Goal: Task Accomplishment & Management: Use online tool/utility

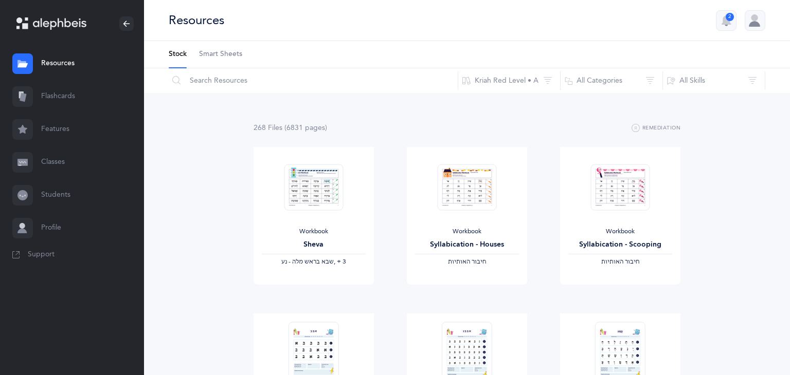
click at [50, 193] on link "Students" at bounding box center [72, 195] width 144 height 33
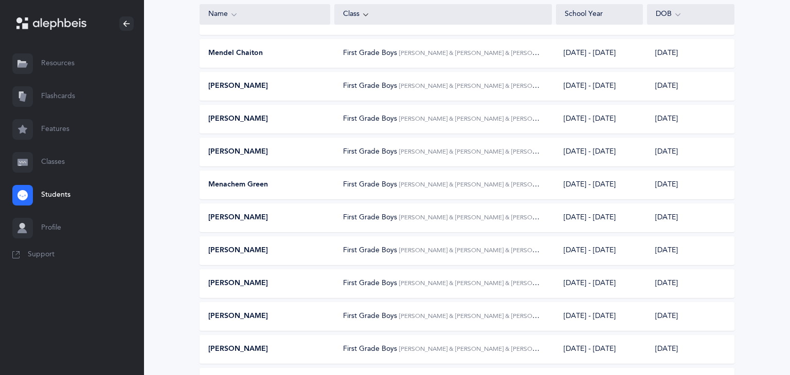
scroll to position [162, 0]
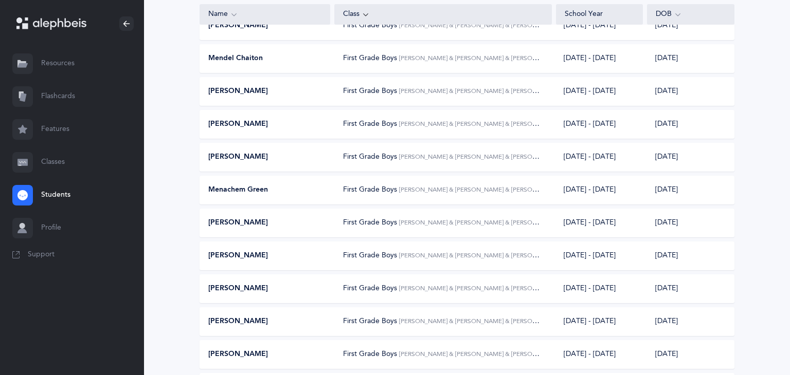
click at [261, 94] on span "[PERSON_NAME]" at bounding box center [238, 91] width 60 height 10
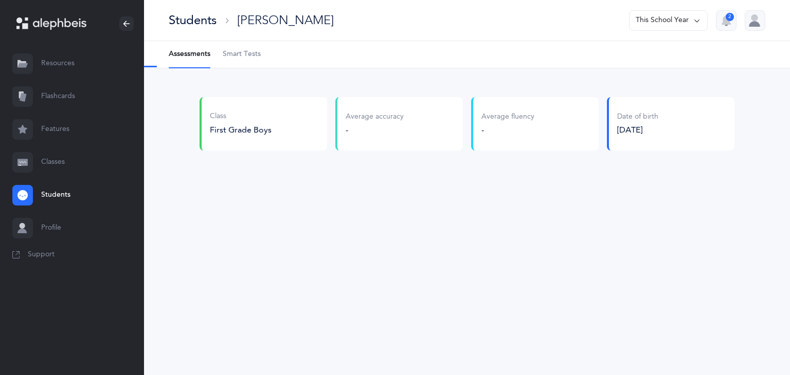
click at [255, 50] on span "Smart Tests" at bounding box center [242, 54] width 38 height 10
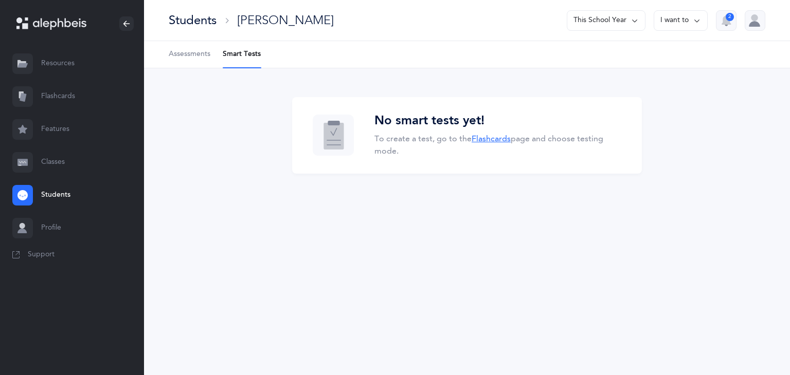
click at [491, 138] on link "Flashcards" at bounding box center [491, 138] width 39 height 9
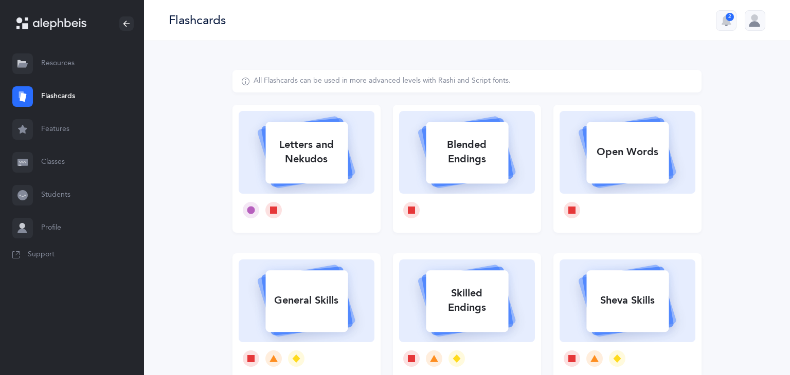
click at [355, 165] on icon at bounding box center [306, 151] width 122 height 86
select select
select select "single"
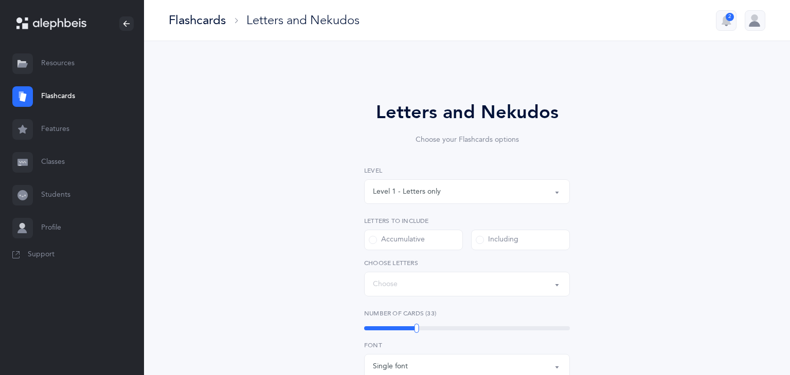
select select "27"
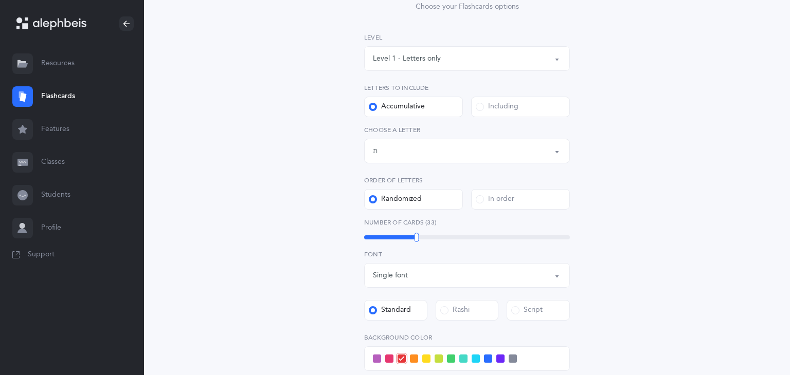
scroll to position [135, 0]
click at [427, 238] on div "33" at bounding box center [467, 235] width 206 height 8
click at [434, 238] on div "38" at bounding box center [467, 235] width 206 height 8
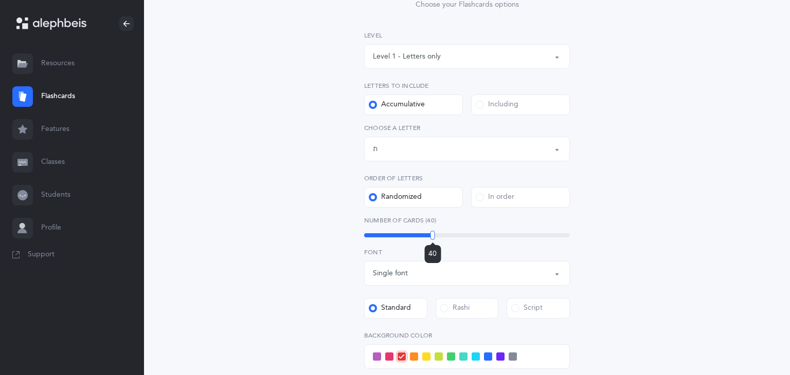
click at [432, 238] on div at bounding box center [432, 235] width 5 height 9
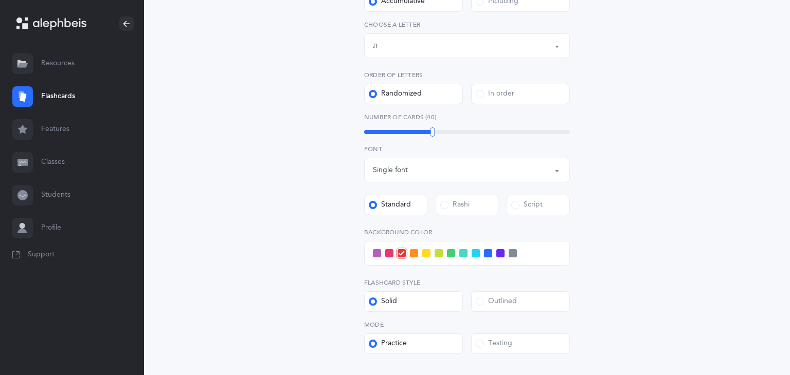
scroll to position [239, 0]
click at [476, 253] on span at bounding box center [476, 253] width 8 height 8
click at [0, 0] on input "checkbox" at bounding box center [0, 0] width 0 height 0
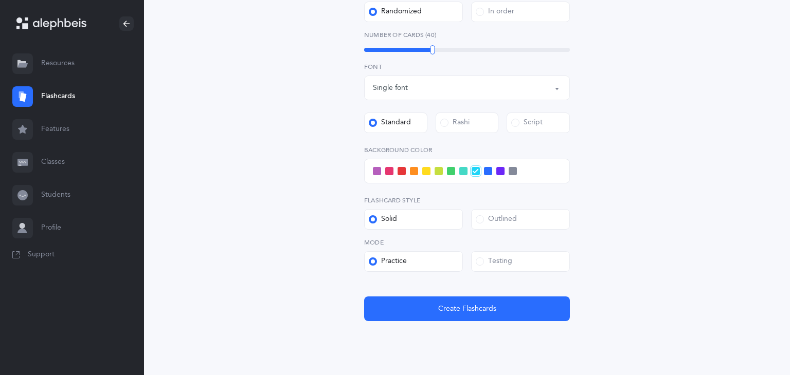
scroll to position [323, 0]
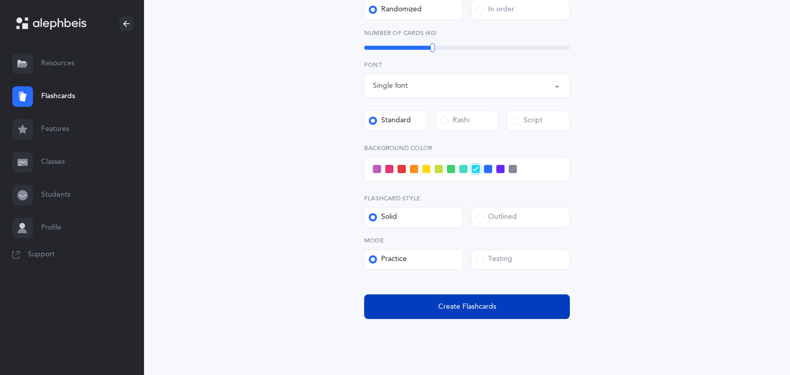
click at [414, 312] on button "Create Flashcards" at bounding box center [467, 307] width 206 height 25
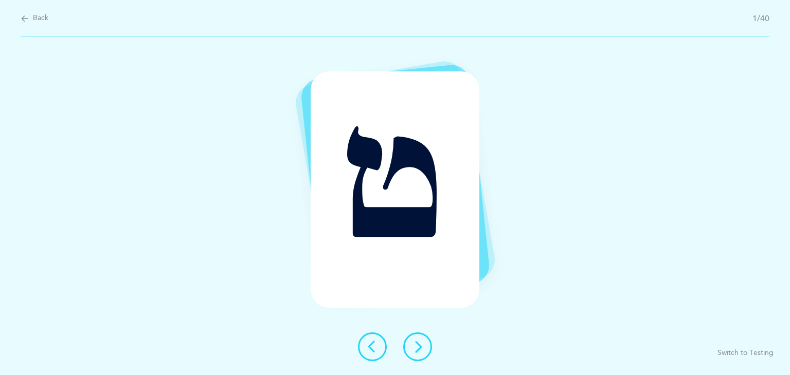
scroll to position [0, 0]
click at [423, 341] on icon at bounding box center [417, 347] width 12 height 12
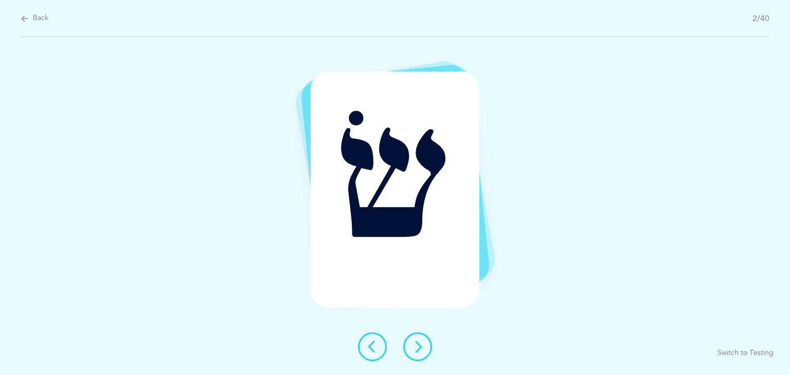
click at [376, 348] on icon at bounding box center [372, 347] width 12 height 12
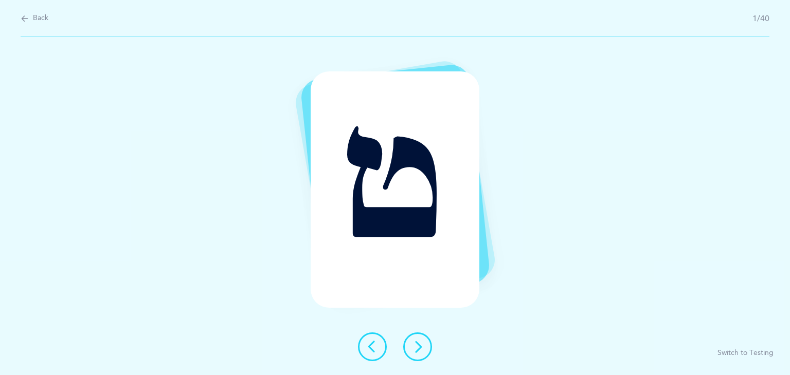
click at [745, 354] on button "Switch to Testing" at bounding box center [745, 354] width 56 height 10
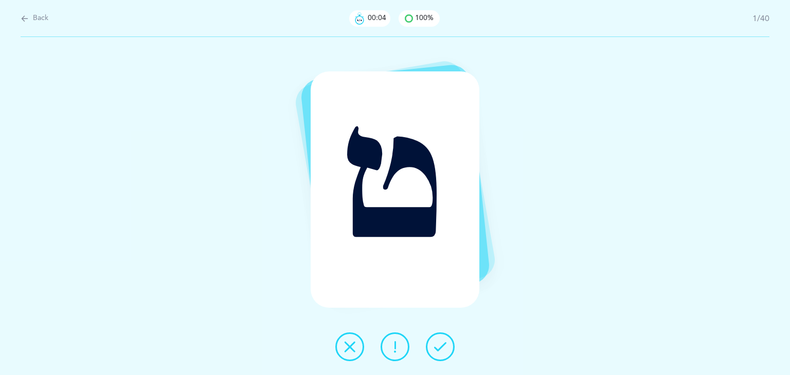
click at [438, 350] on icon at bounding box center [440, 347] width 12 height 12
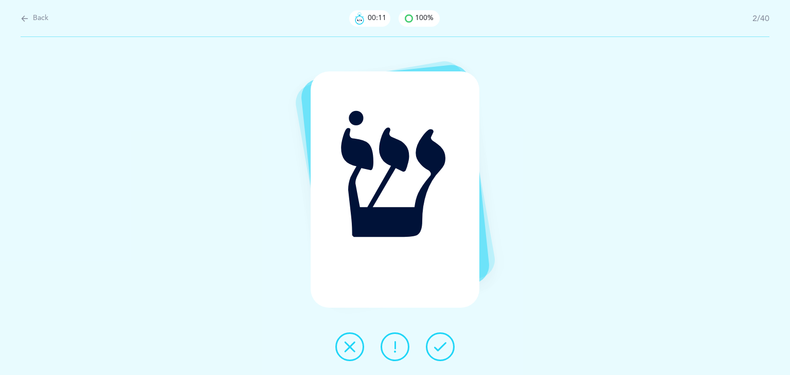
click at [445, 341] on icon at bounding box center [440, 347] width 12 height 12
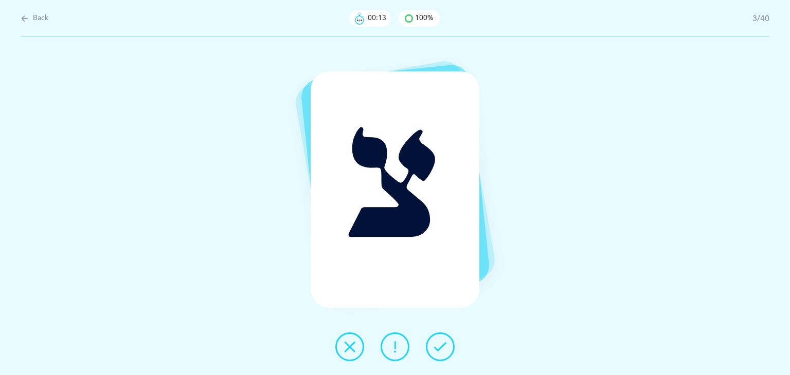
click at [434, 348] on icon at bounding box center [440, 347] width 12 height 12
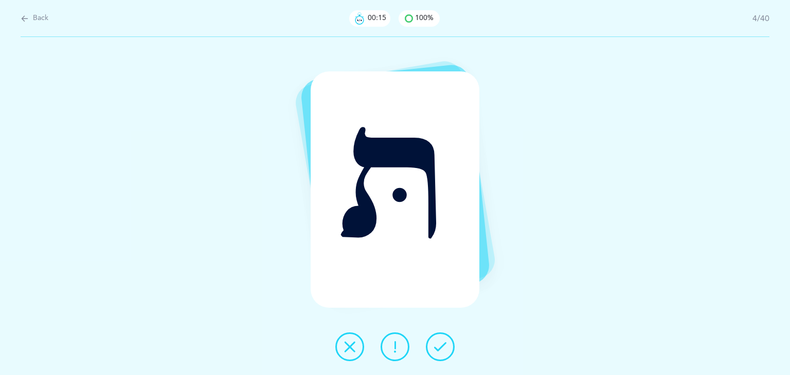
click at [434, 348] on icon at bounding box center [440, 347] width 12 height 12
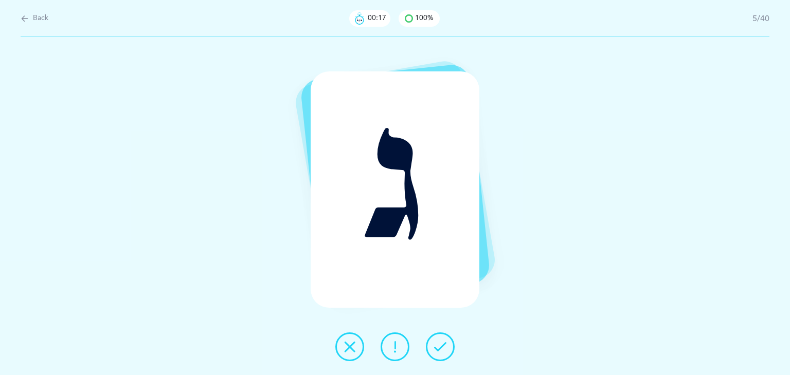
click at [434, 348] on icon at bounding box center [440, 347] width 12 height 12
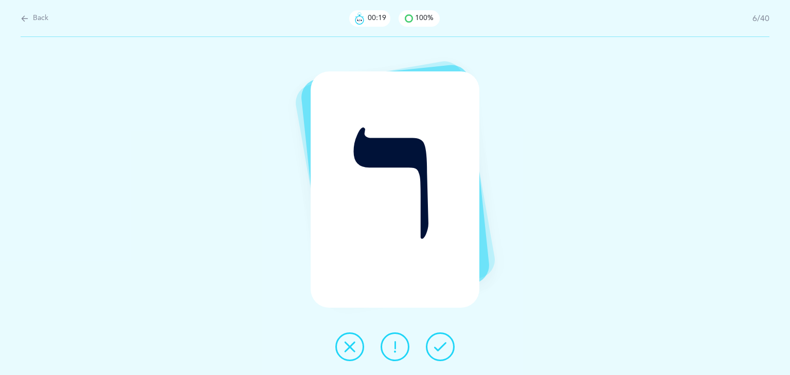
click at [434, 348] on icon at bounding box center [440, 347] width 12 height 12
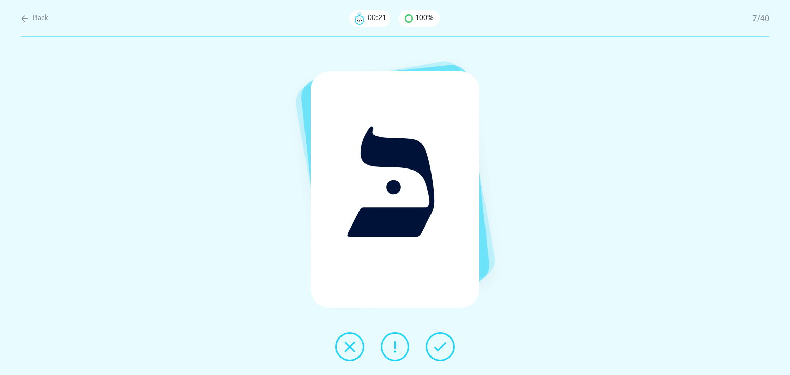
click at [434, 348] on icon at bounding box center [440, 347] width 12 height 12
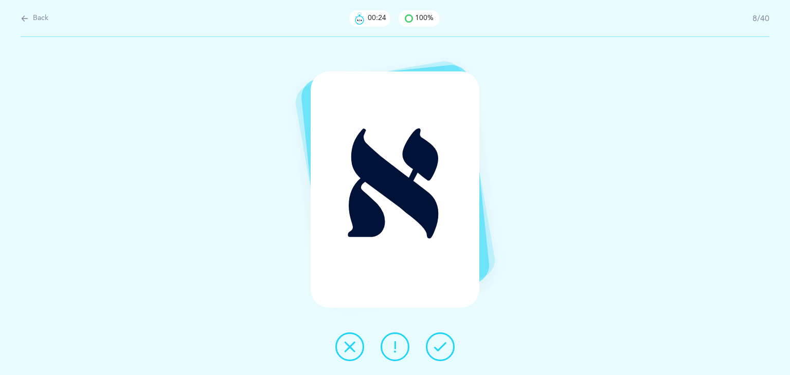
click at [434, 348] on icon at bounding box center [440, 347] width 12 height 12
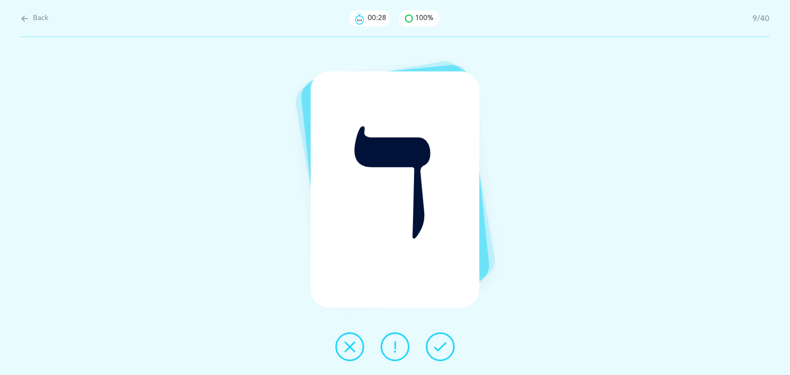
click at [434, 348] on icon at bounding box center [440, 347] width 12 height 12
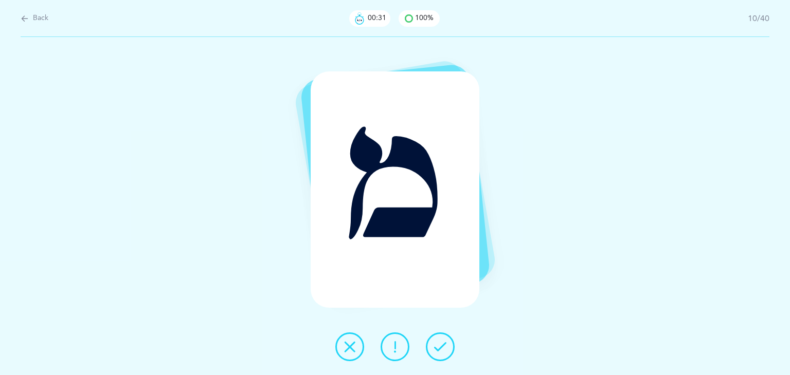
click at [434, 348] on icon at bounding box center [440, 347] width 12 height 12
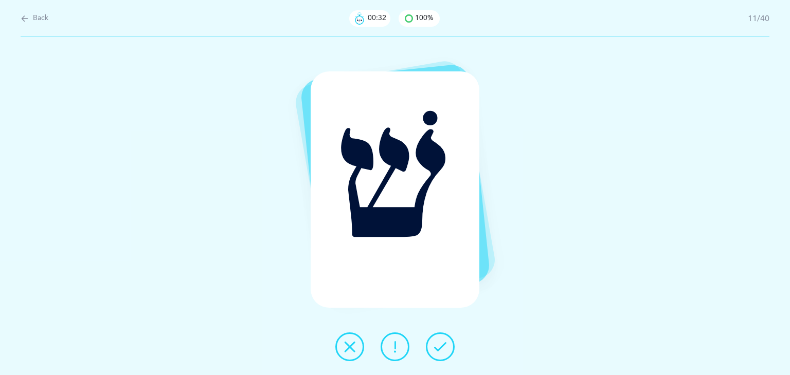
click at [434, 348] on icon at bounding box center [440, 347] width 12 height 12
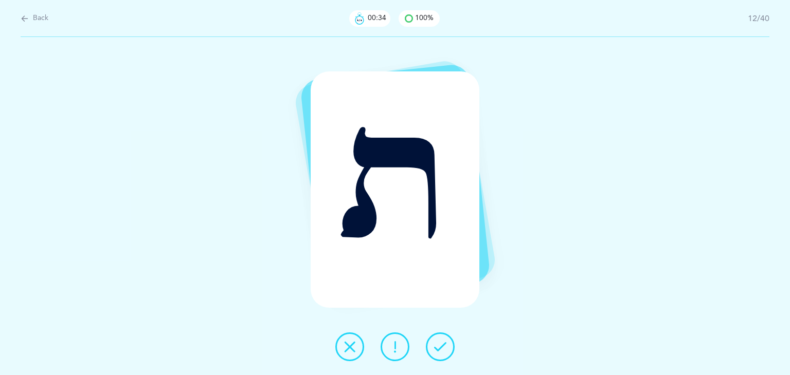
click at [434, 348] on icon at bounding box center [440, 347] width 12 height 12
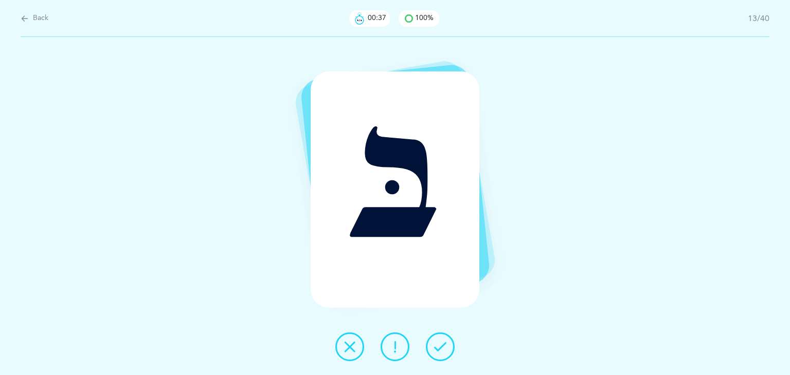
click at [434, 348] on icon at bounding box center [440, 347] width 12 height 12
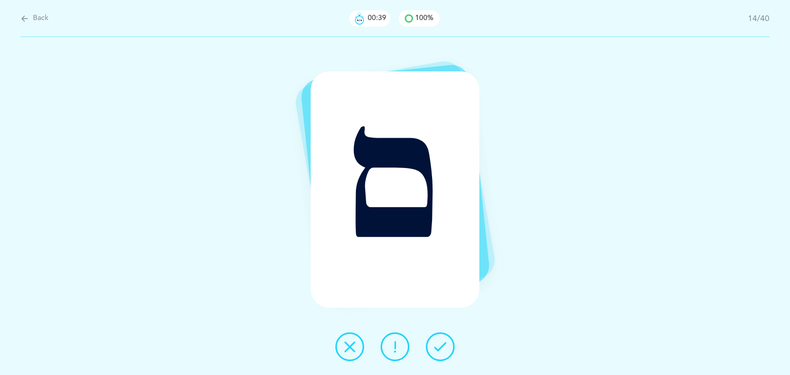
click at [434, 348] on icon at bounding box center [440, 347] width 12 height 12
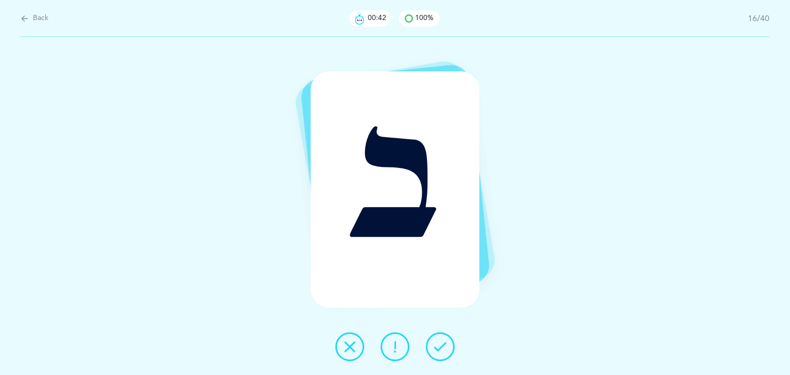
click at [434, 348] on icon at bounding box center [440, 347] width 12 height 12
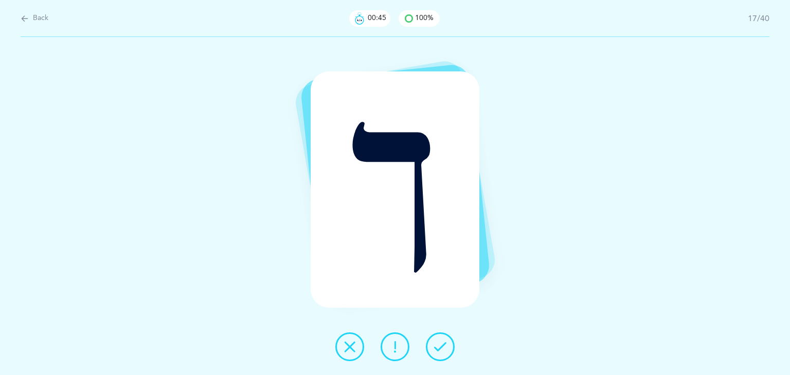
click at [434, 348] on icon at bounding box center [440, 347] width 12 height 12
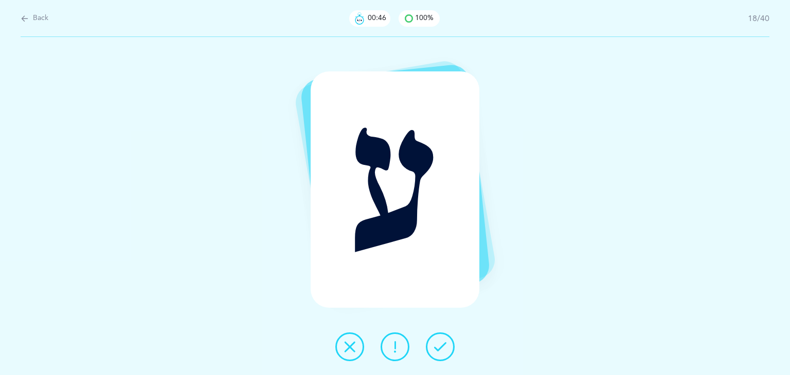
click at [434, 348] on icon at bounding box center [440, 347] width 12 height 12
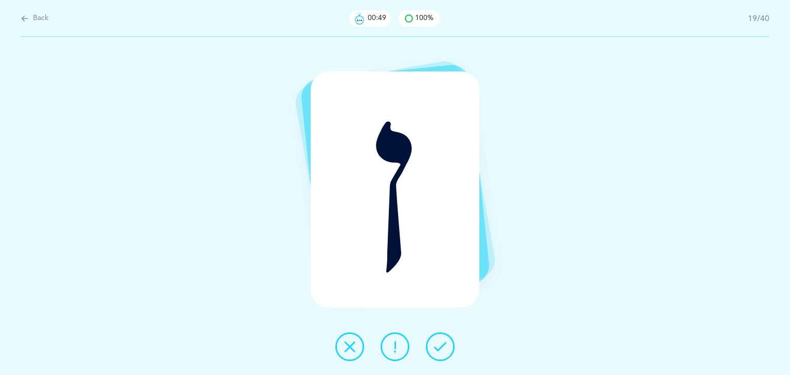
click at [434, 348] on icon at bounding box center [440, 347] width 12 height 12
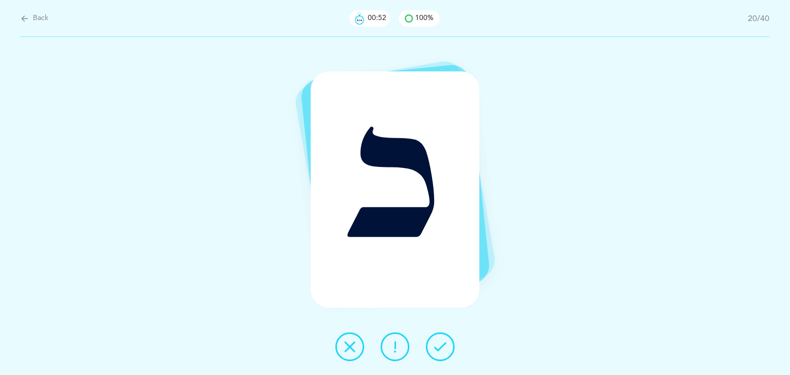
click at [434, 348] on icon at bounding box center [440, 347] width 12 height 12
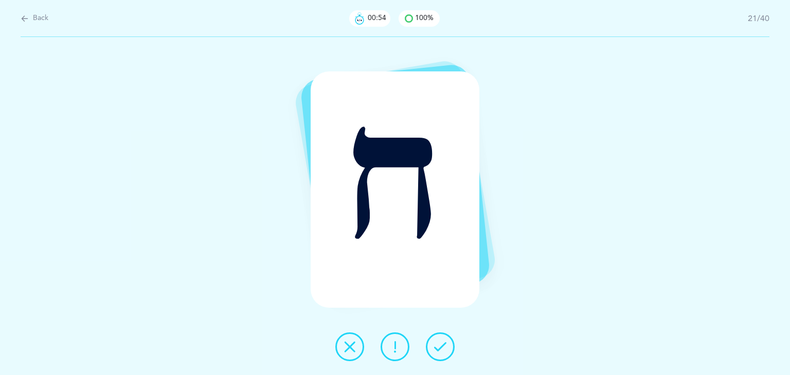
click at [434, 348] on icon at bounding box center [440, 347] width 12 height 12
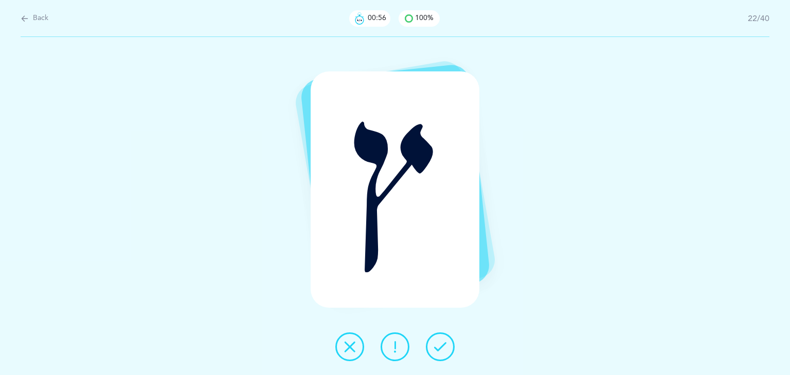
click at [434, 348] on icon at bounding box center [440, 347] width 12 height 12
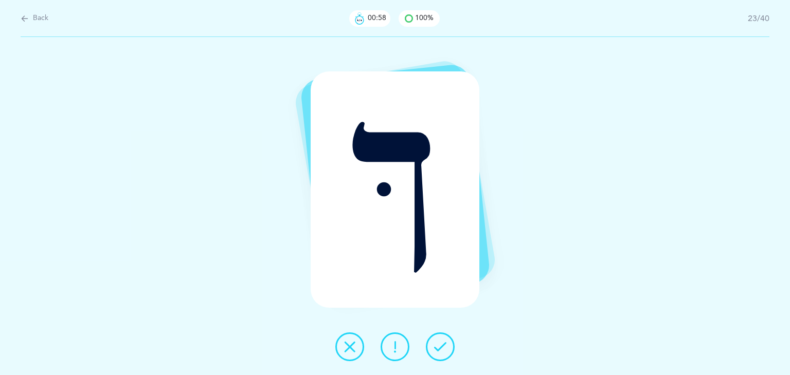
click at [434, 348] on icon at bounding box center [440, 347] width 12 height 12
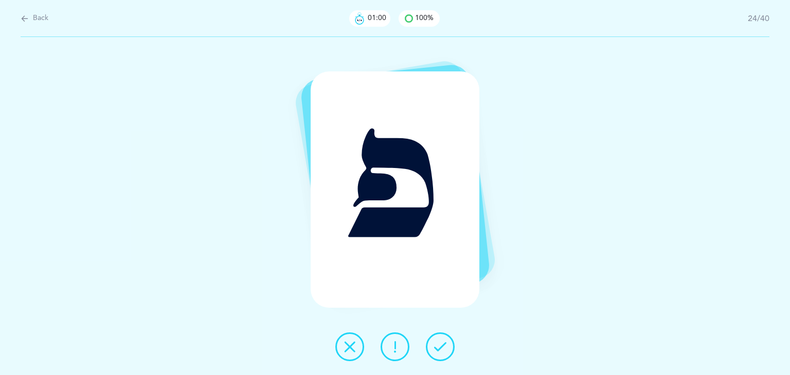
click at [434, 348] on icon at bounding box center [440, 347] width 12 height 12
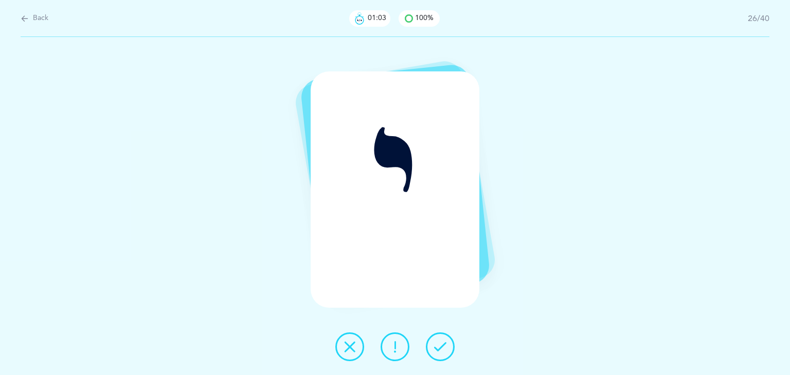
click at [434, 348] on icon at bounding box center [440, 347] width 12 height 12
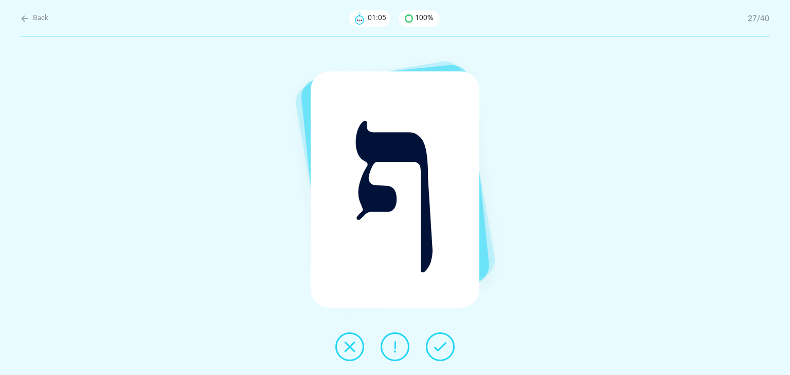
click at [434, 348] on icon at bounding box center [440, 347] width 12 height 12
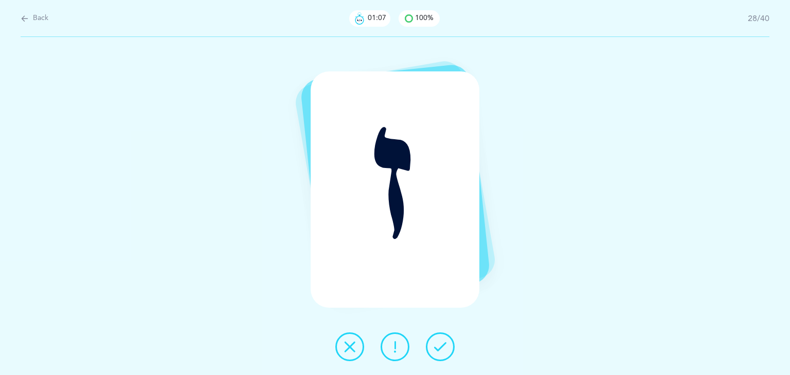
click at [434, 348] on icon at bounding box center [440, 347] width 12 height 12
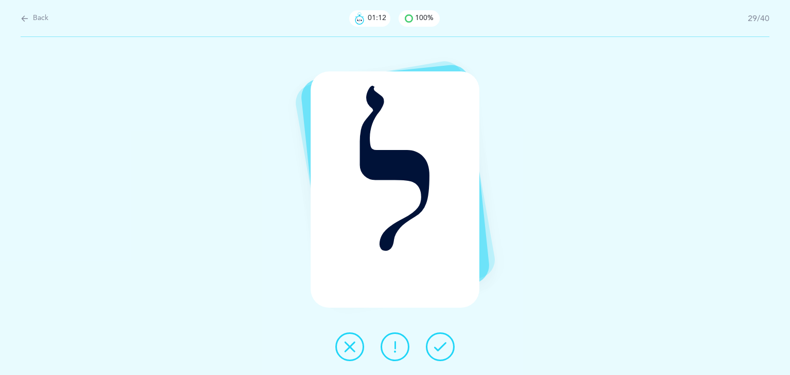
click at [359, 99] on div "ל" at bounding box center [395, 189] width 169 height 237
click at [440, 342] on icon at bounding box center [440, 347] width 12 height 12
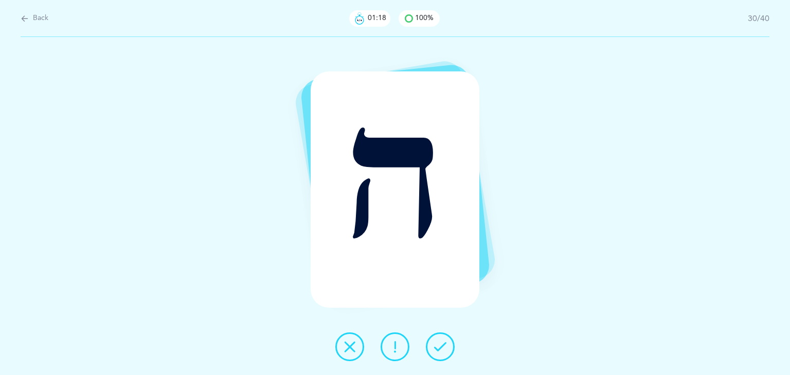
click at [440, 342] on icon at bounding box center [440, 347] width 12 height 12
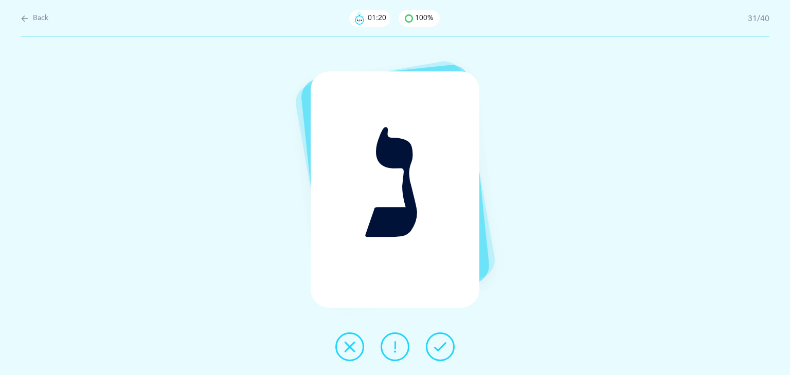
click at [440, 342] on icon at bounding box center [440, 347] width 12 height 12
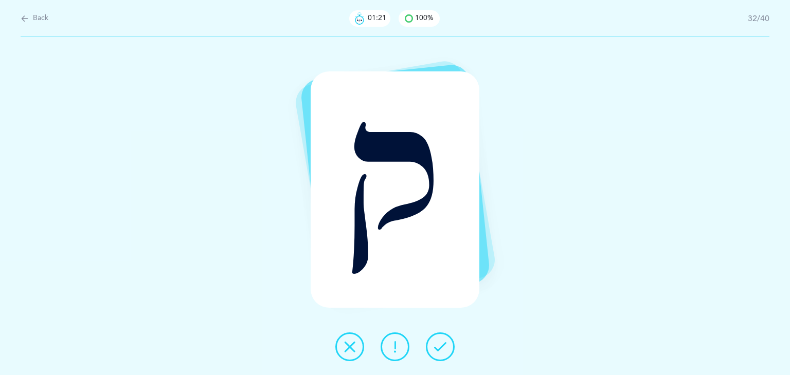
click at [440, 342] on icon at bounding box center [440, 347] width 12 height 12
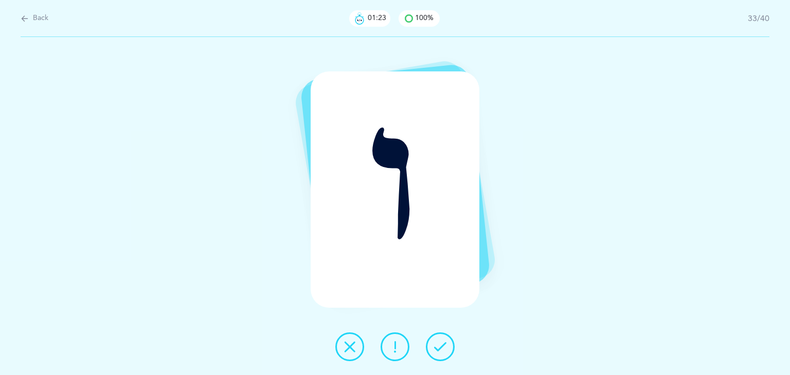
click at [440, 342] on icon at bounding box center [440, 347] width 12 height 12
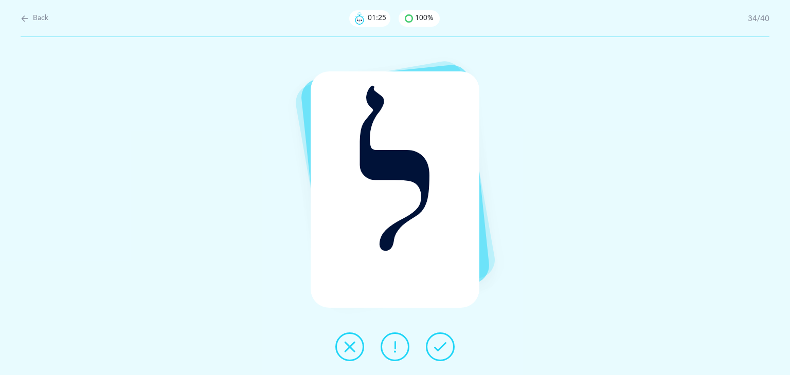
click at [440, 342] on icon at bounding box center [440, 347] width 12 height 12
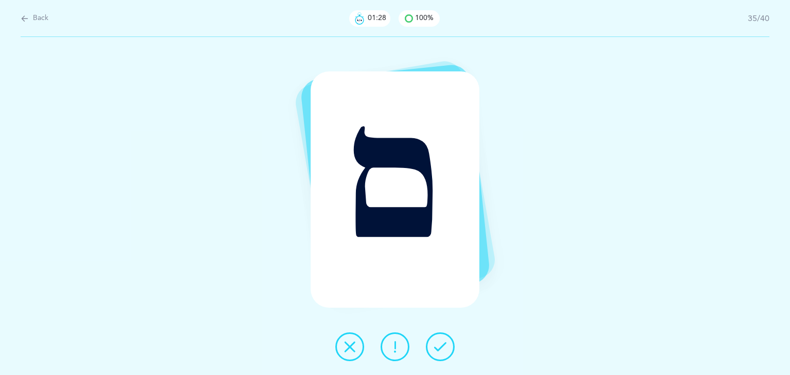
click at [440, 342] on icon at bounding box center [440, 347] width 12 height 12
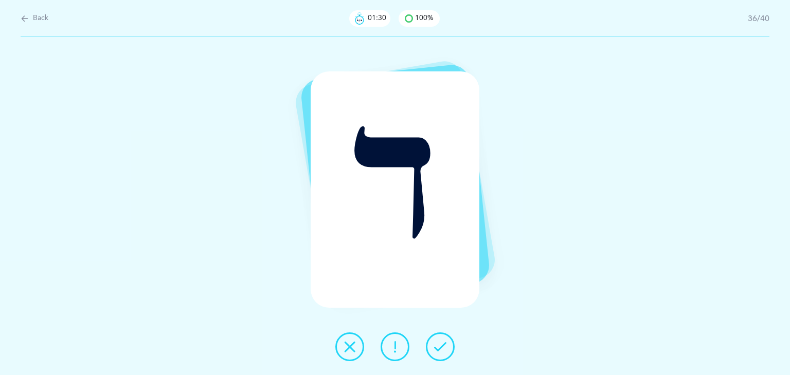
click at [440, 342] on icon at bounding box center [440, 347] width 12 height 12
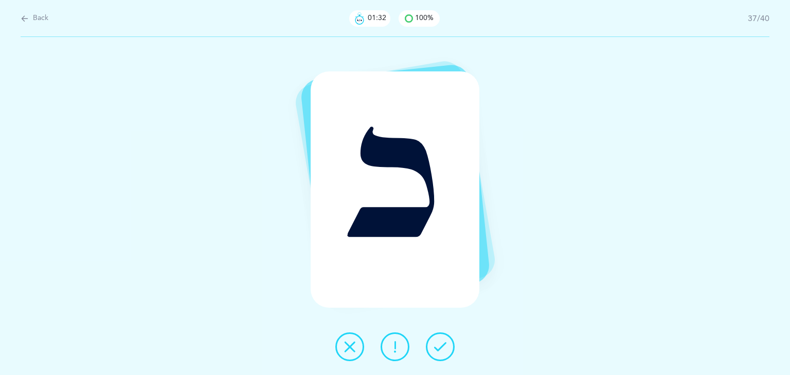
click at [440, 342] on icon at bounding box center [440, 347] width 12 height 12
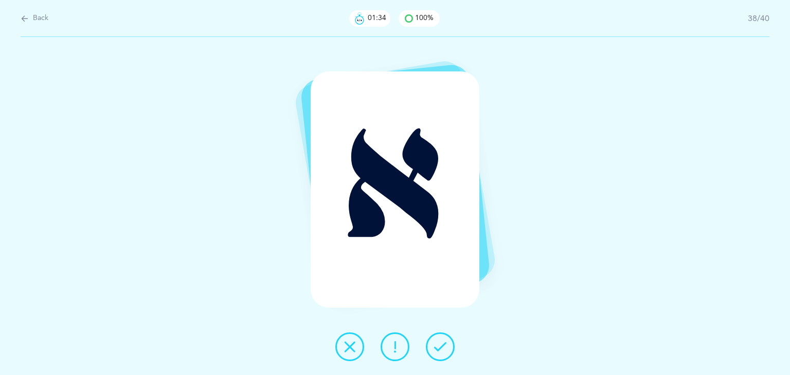
click at [440, 342] on icon at bounding box center [440, 347] width 12 height 12
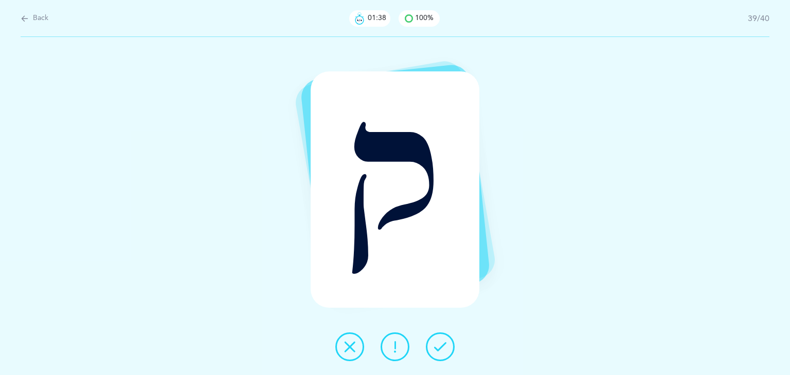
click at [440, 342] on icon at bounding box center [440, 347] width 12 height 12
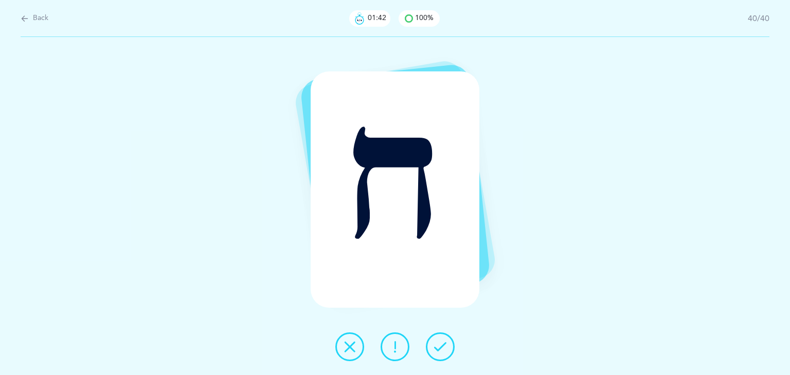
click at [440, 342] on icon at bounding box center [440, 347] width 12 height 12
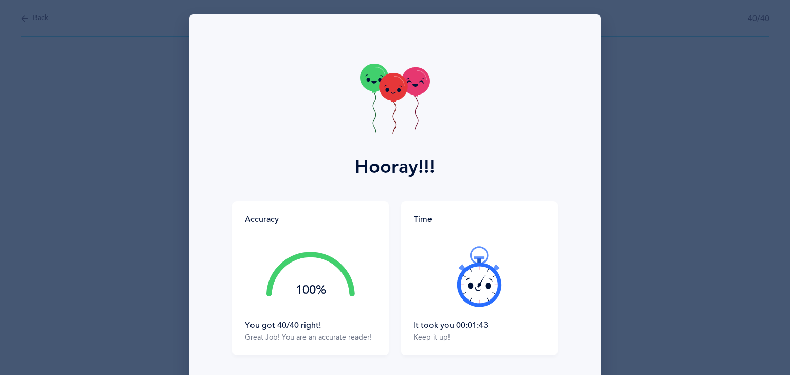
click at [392, 87] on icon at bounding box center [393, 87] width 28 height 28
click at [392, 87] on icon at bounding box center [393, 88] width 28 height 28
click at [392, 87] on icon at bounding box center [393, 87] width 28 height 28
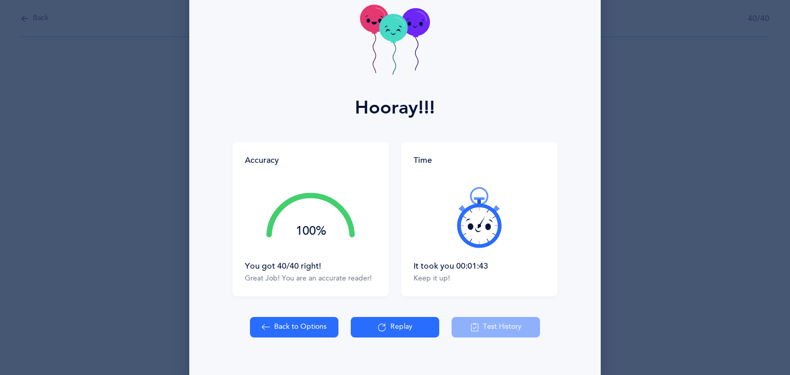
scroll to position [77, 0]
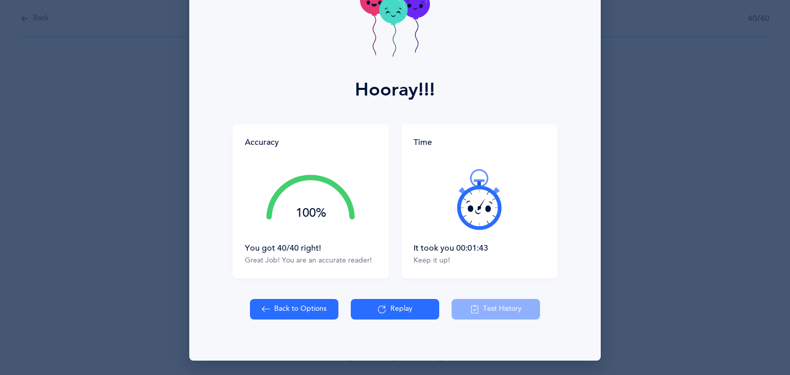
click at [295, 313] on button "Back to Options" at bounding box center [294, 309] width 88 height 21
select select "27"
select select "single"
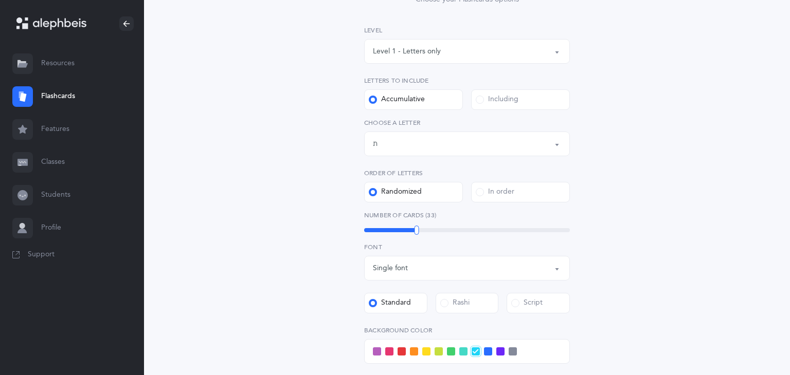
scroll to position [150, 0]
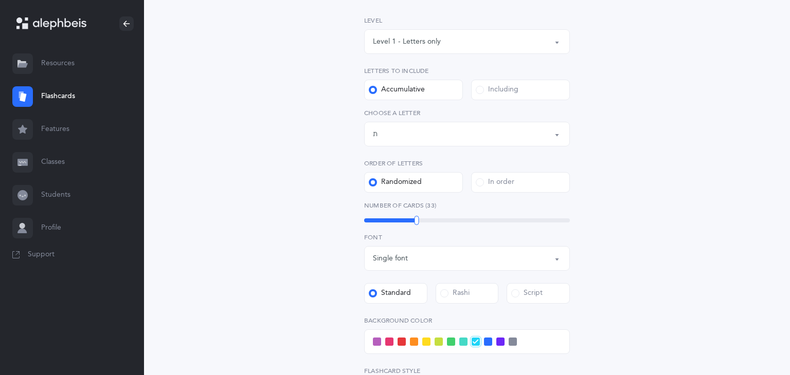
click at [556, 137] on button "Letters up until: ת" at bounding box center [467, 134] width 206 height 25
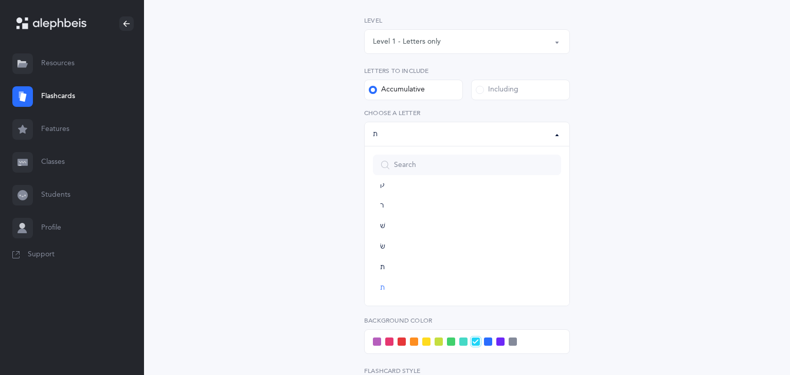
click at [556, 137] on button "Letters up until: ת" at bounding box center [467, 134] width 206 height 25
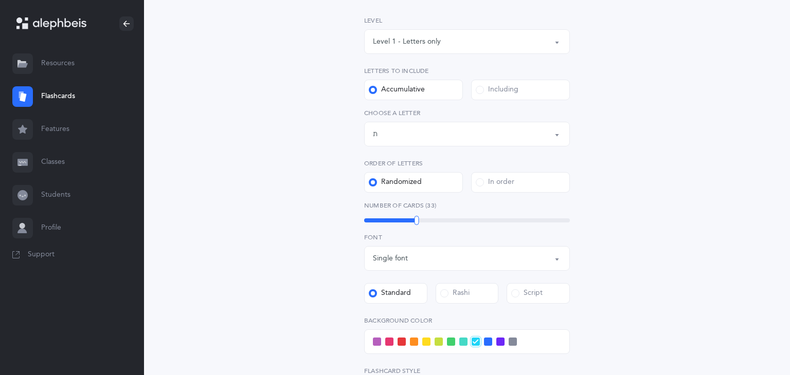
click at [377, 136] on div "Letters up until: ת" at bounding box center [467, 133] width 188 height 17
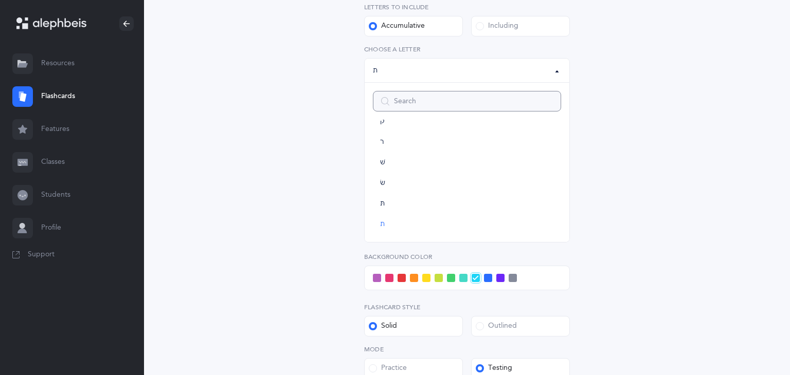
scroll to position [215, 0]
click at [593, 153] on div "Letters and Nekudos Choose your Flashcards options Level 1 - Letters only Level…" at bounding box center [466, 179] width 263 height 590
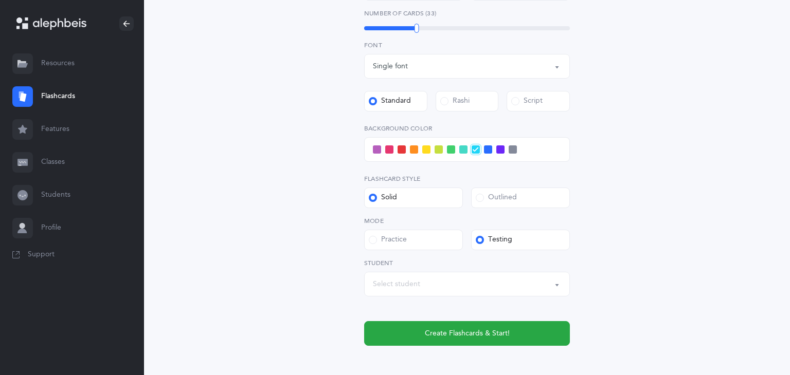
scroll to position [343, 0]
click at [425, 150] on span at bounding box center [426, 148] width 8 height 8
click at [0, 0] on input "checkbox" at bounding box center [0, 0] width 0 height 0
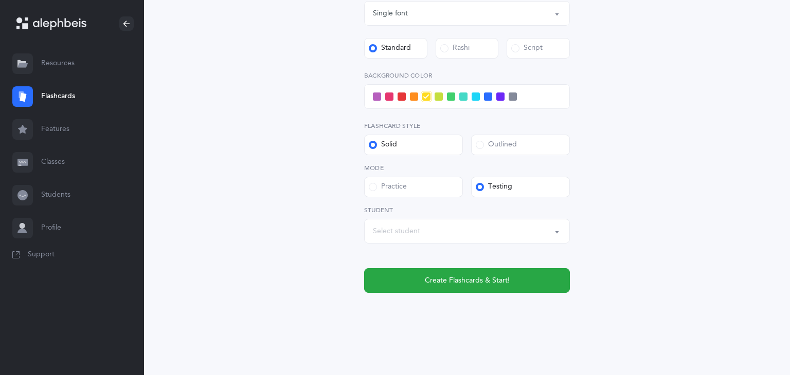
click at [509, 235] on div "Select student" at bounding box center [467, 231] width 188 height 17
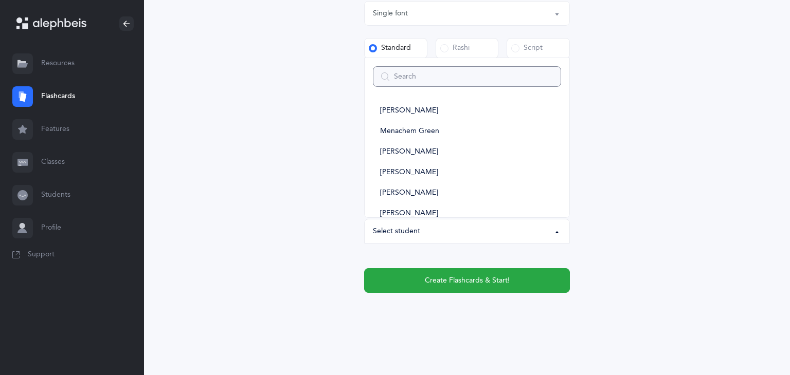
scroll to position [118, 0]
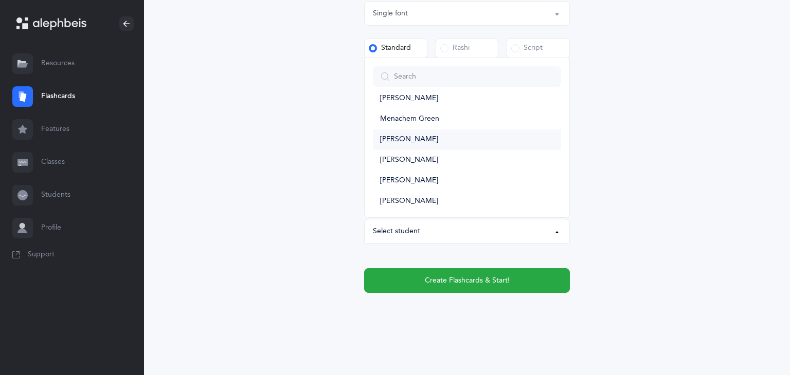
click at [425, 134] on link "[PERSON_NAME]" at bounding box center [467, 140] width 188 height 21
select select "11510"
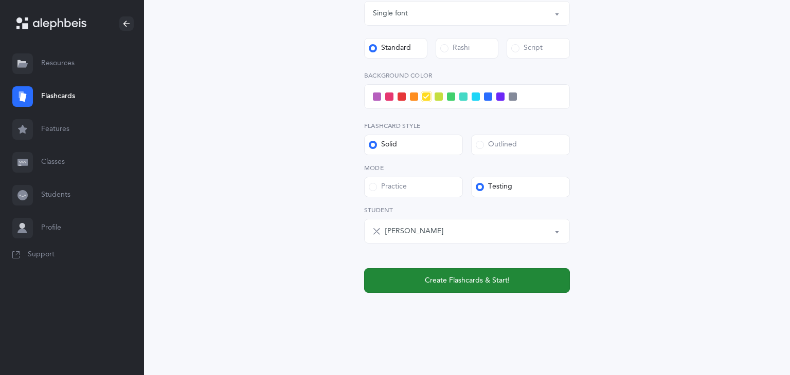
click at [535, 271] on button "Create Flashcards & Start!" at bounding box center [467, 280] width 206 height 25
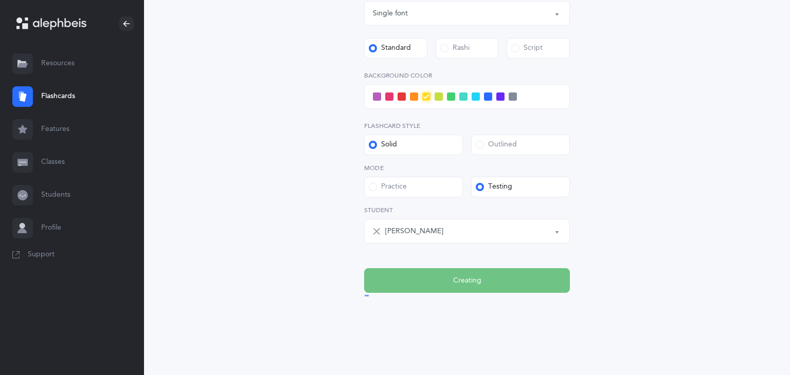
scroll to position [0, 0]
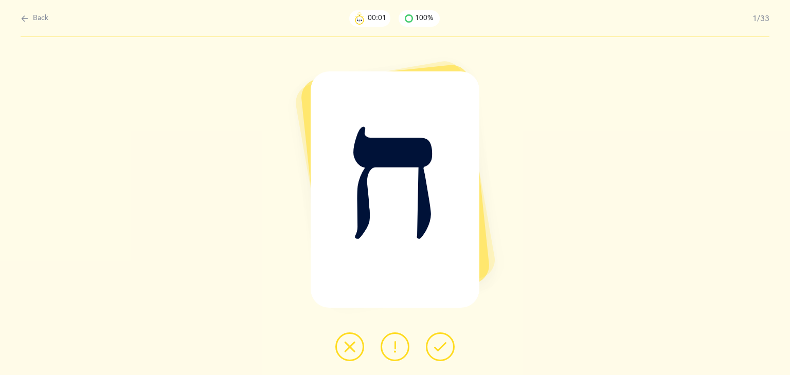
click at [445, 341] on icon at bounding box center [440, 347] width 12 height 12
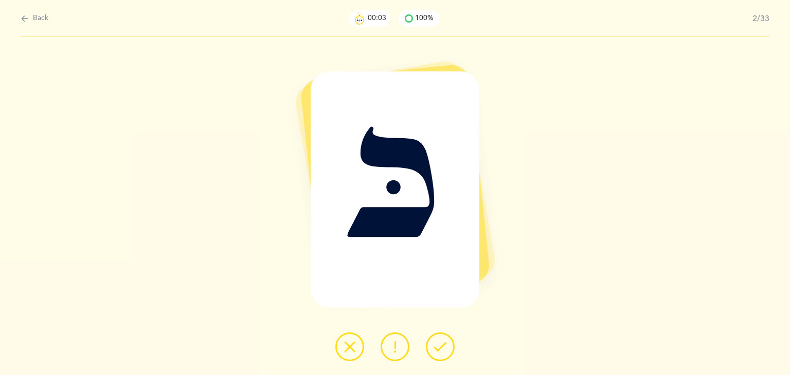
click at [445, 341] on icon at bounding box center [440, 347] width 12 height 12
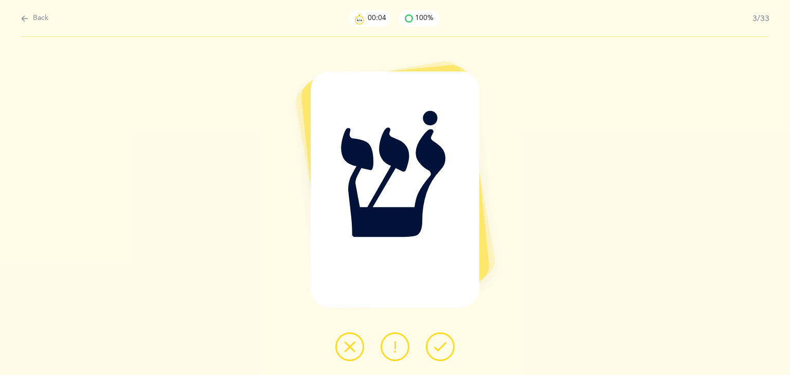
click at [445, 341] on icon at bounding box center [440, 347] width 12 height 12
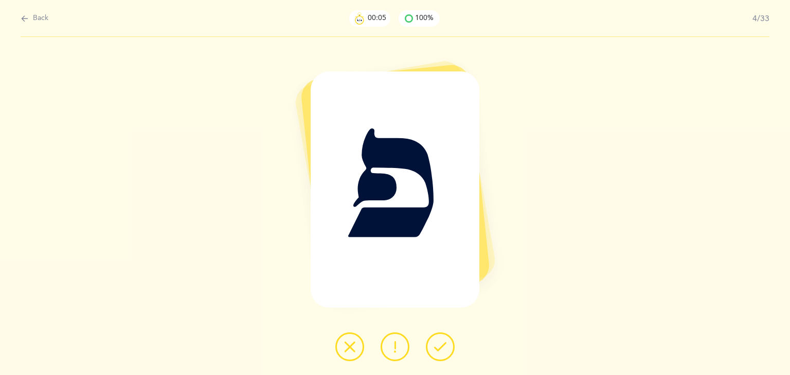
click at [445, 341] on icon at bounding box center [440, 347] width 12 height 12
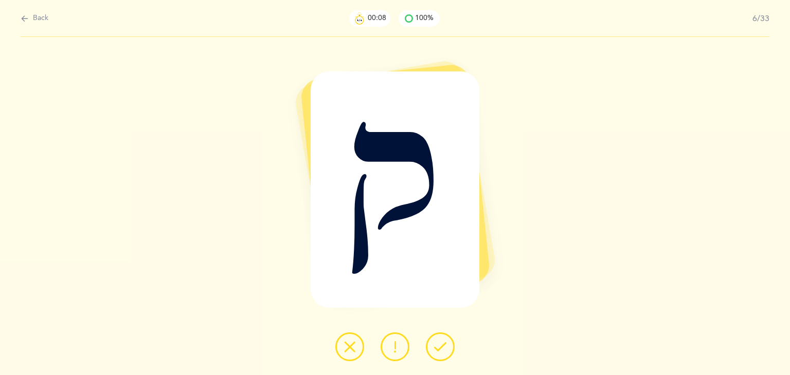
click at [445, 341] on icon at bounding box center [440, 347] width 12 height 12
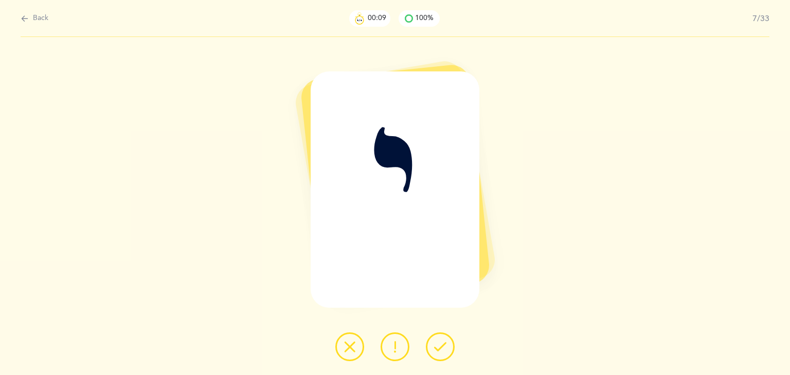
click at [445, 341] on icon at bounding box center [440, 347] width 12 height 12
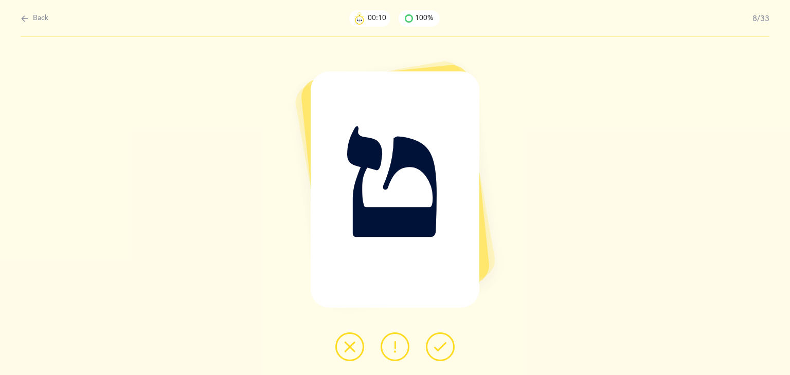
click at [445, 341] on icon at bounding box center [440, 347] width 12 height 12
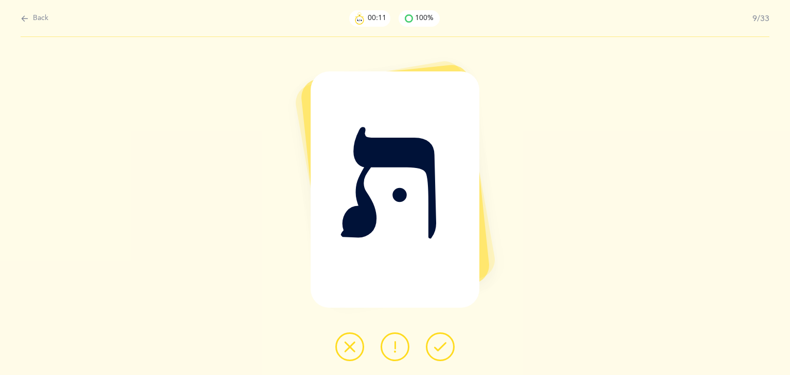
click at [445, 341] on icon at bounding box center [440, 347] width 12 height 12
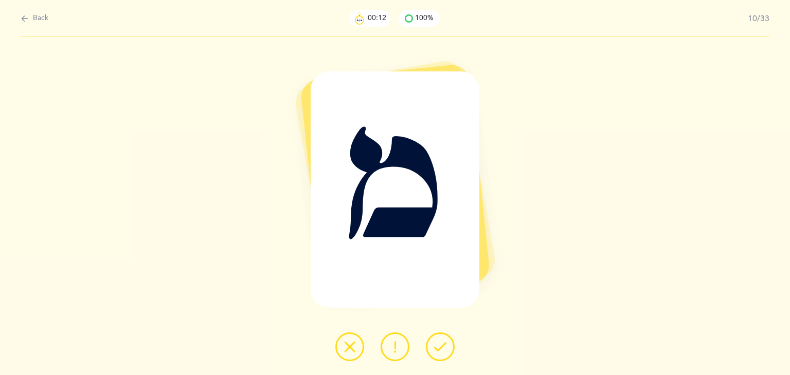
click at [445, 341] on icon at bounding box center [440, 347] width 12 height 12
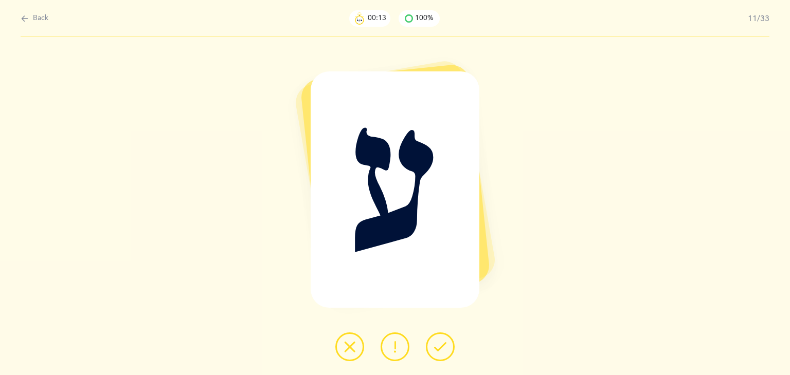
click at [445, 341] on icon at bounding box center [440, 347] width 12 height 12
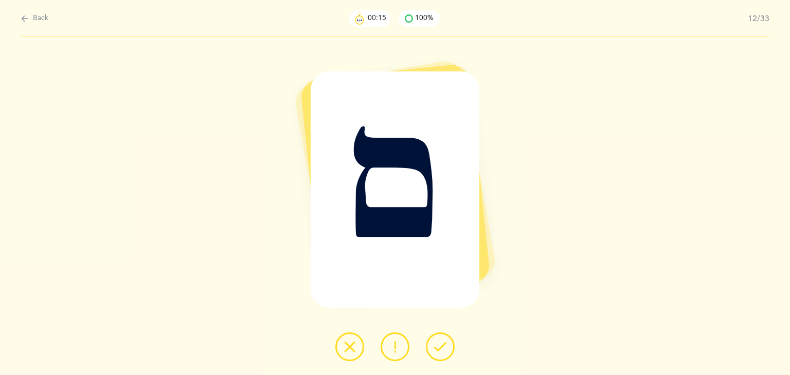
click at [445, 341] on icon at bounding box center [440, 347] width 12 height 12
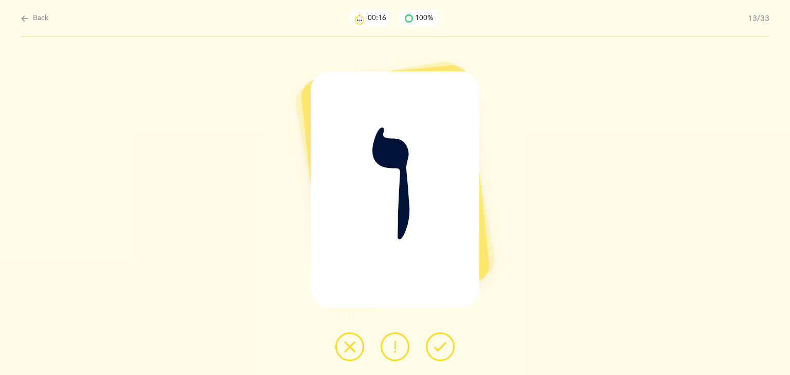
click at [445, 341] on icon at bounding box center [440, 347] width 12 height 12
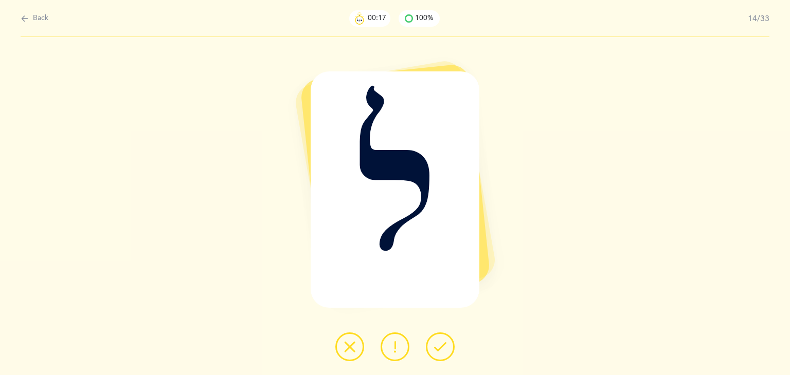
click at [445, 341] on icon at bounding box center [440, 347] width 12 height 12
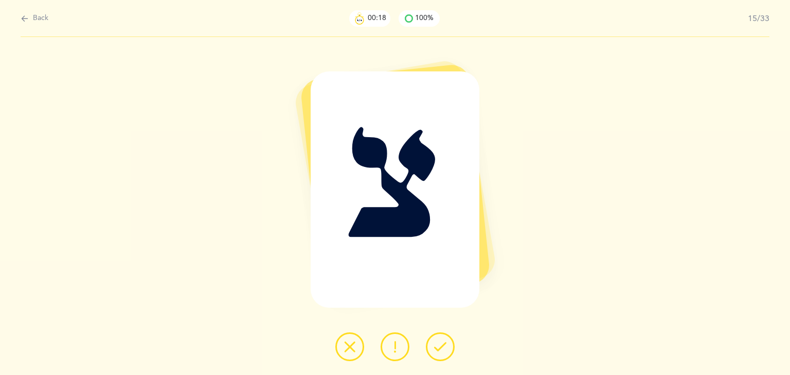
click at [445, 341] on icon at bounding box center [440, 347] width 12 height 12
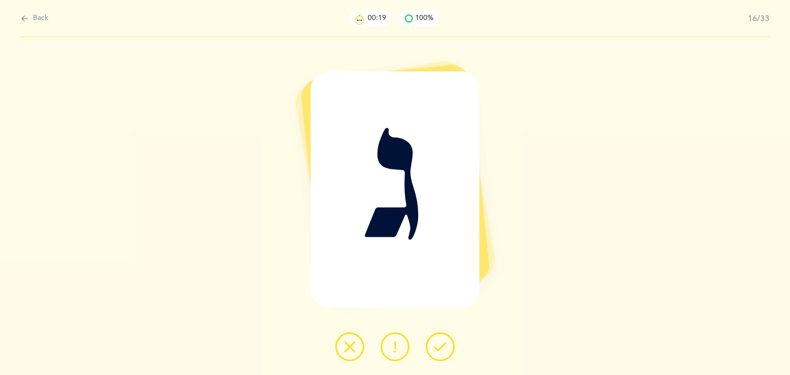
click at [445, 341] on icon at bounding box center [440, 347] width 12 height 12
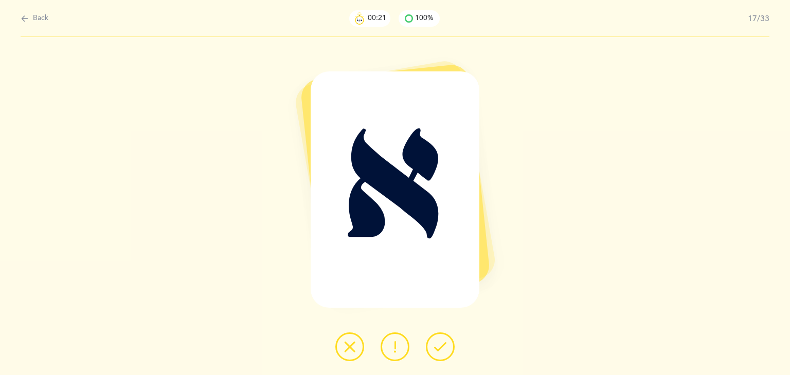
click at [445, 341] on icon at bounding box center [440, 347] width 12 height 12
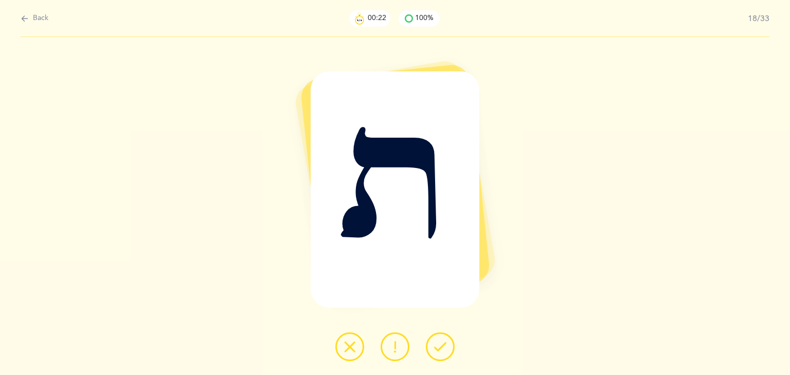
click at [445, 341] on icon at bounding box center [440, 347] width 12 height 12
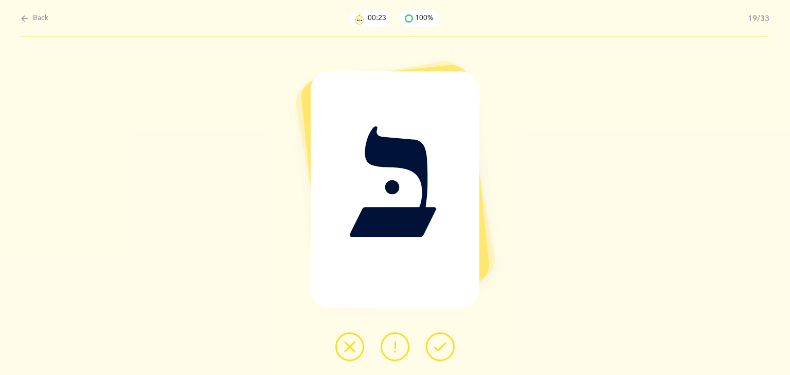
click at [445, 341] on icon at bounding box center [440, 347] width 12 height 12
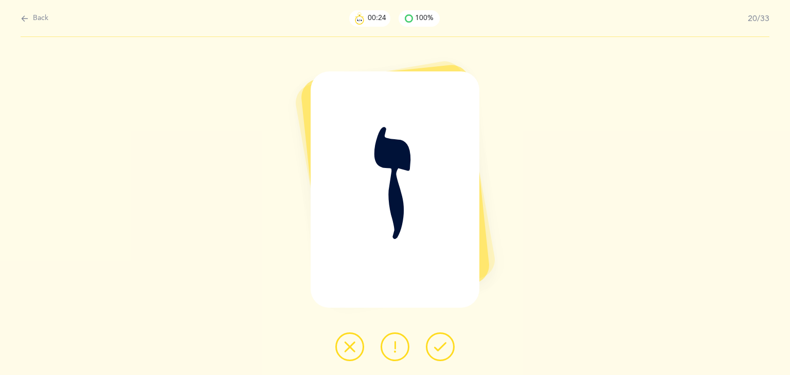
click at [445, 341] on icon at bounding box center [440, 347] width 12 height 12
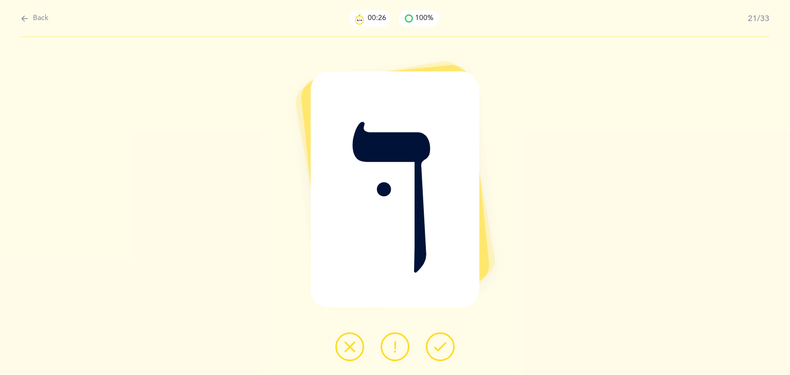
click at [445, 341] on icon at bounding box center [440, 347] width 12 height 12
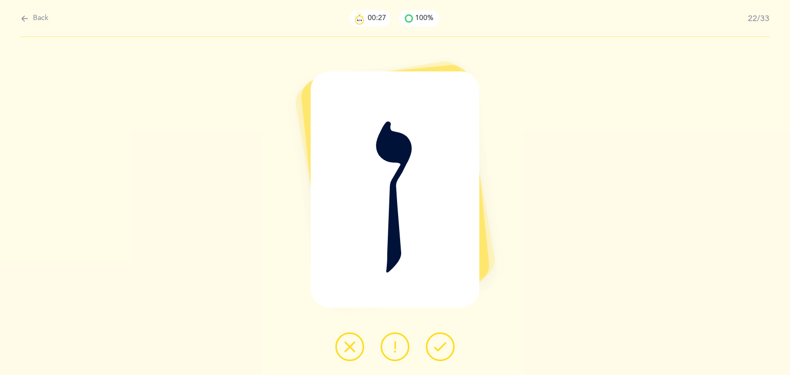
click at [445, 341] on icon at bounding box center [440, 347] width 12 height 12
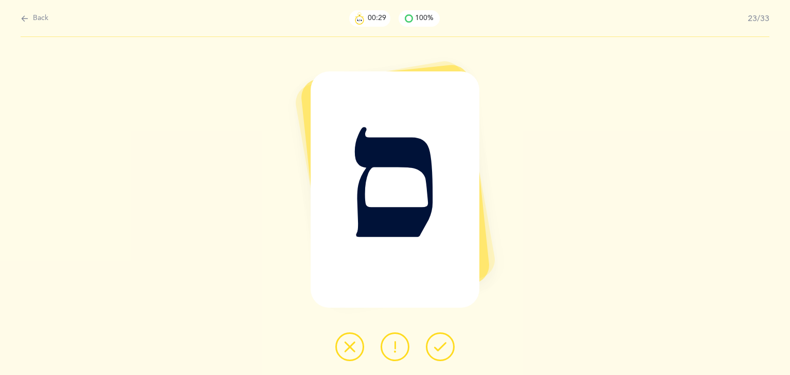
click at [445, 341] on icon at bounding box center [440, 347] width 12 height 12
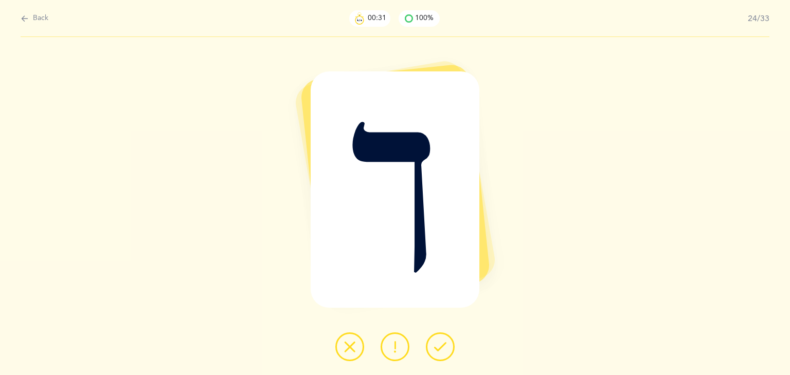
click at [445, 341] on icon at bounding box center [440, 347] width 12 height 12
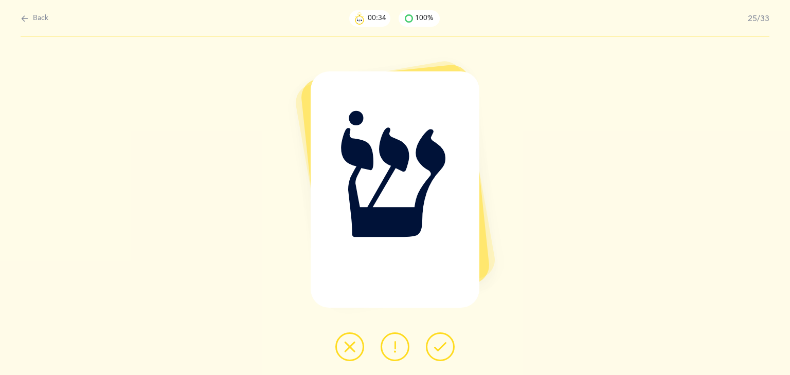
click at [386, 349] on button at bounding box center [394, 347] width 29 height 29
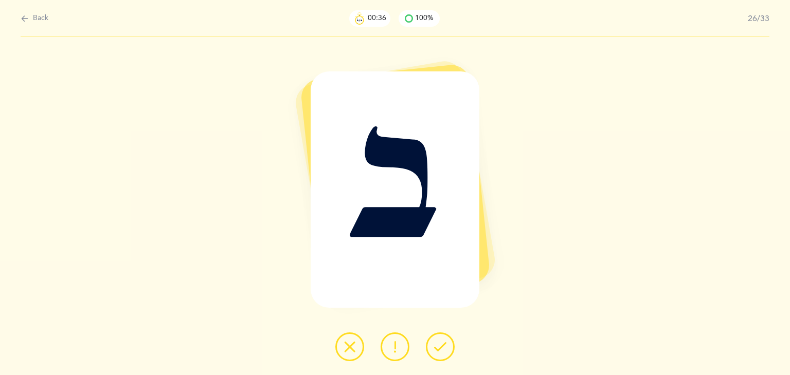
click at [434, 350] on icon at bounding box center [440, 347] width 12 height 12
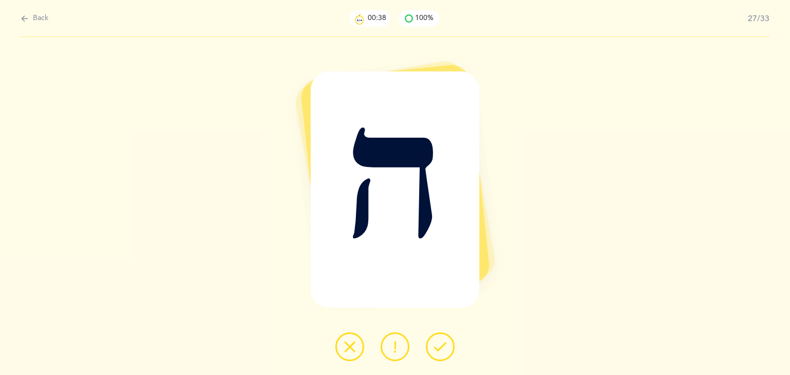
click at [434, 350] on icon at bounding box center [440, 347] width 12 height 12
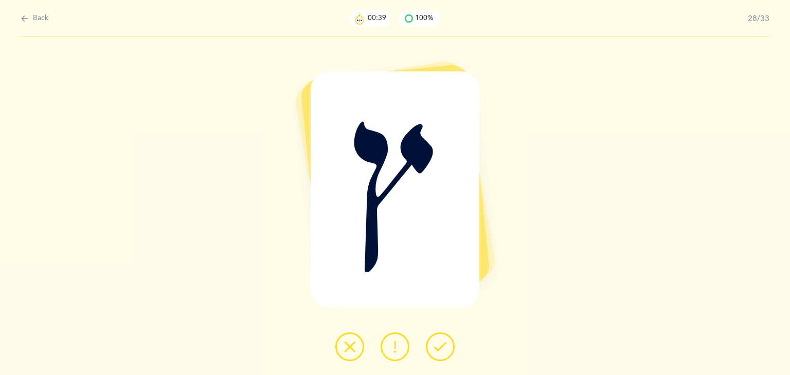
click at [434, 350] on icon at bounding box center [440, 347] width 12 height 12
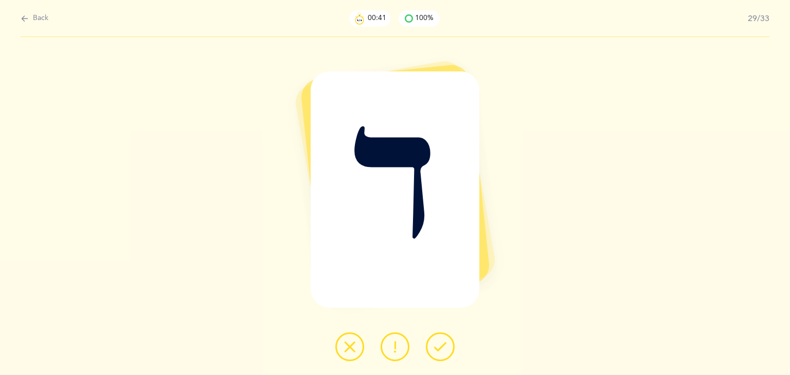
click at [434, 350] on icon at bounding box center [440, 347] width 12 height 12
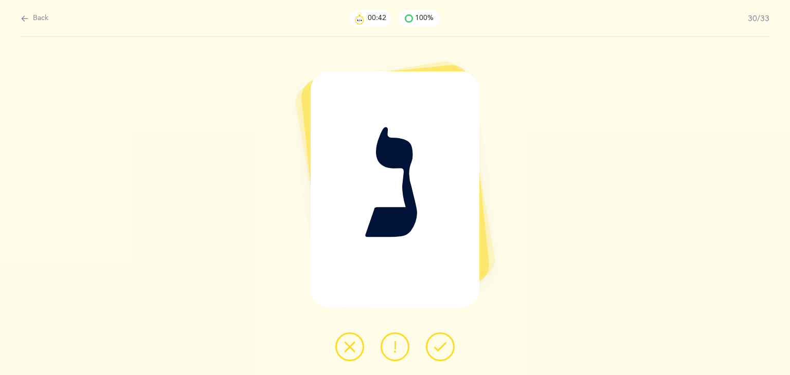
click at [434, 350] on icon at bounding box center [440, 347] width 12 height 12
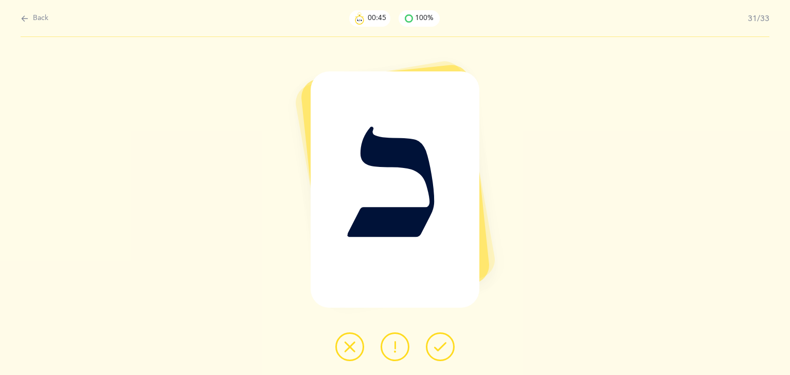
click at [407, 346] on button at bounding box center [394, 347] width 29 height 29
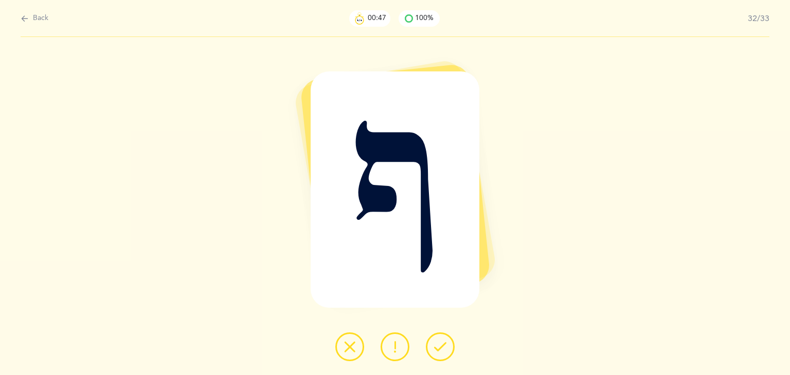
click at [442, 345] on icon at bounding box center [440, 347] width 12 height 12
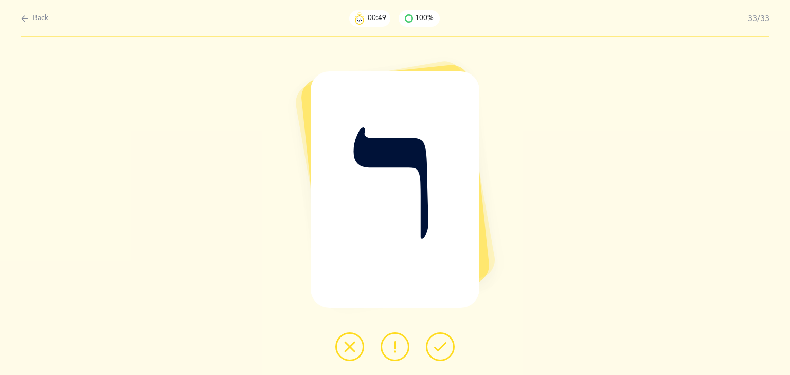
click at [442, 345] on icon at bounding box center [440, 347] width 12 height 12
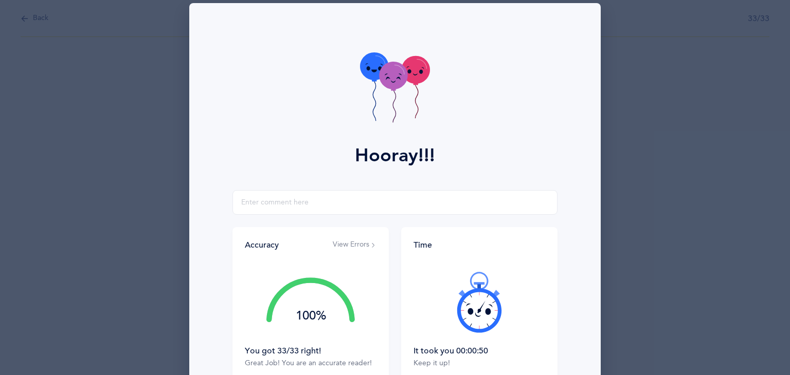
scroll to position [12, 0]
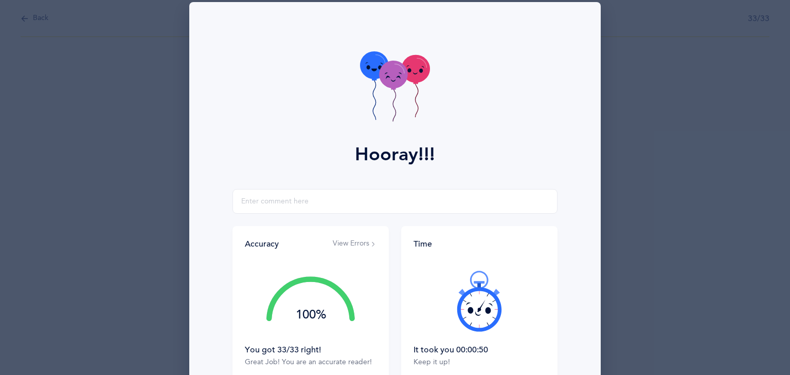
click at [392, 80] on icon at bounding box center [393, 75] width 28 height 28
click at [392, 79] on icon at bounding box center [393, 75] width 28 height 28
click at [392, 76] on icon at bounding box center [393, 75] width 28 height 28
click at [436, 85] on div "Hooray!!!" at bounding box center [394, 95] width 399 height 187
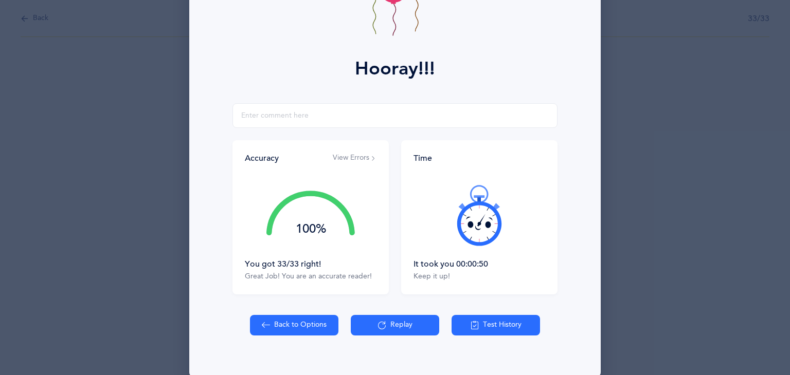
scroll to position [114, 0]
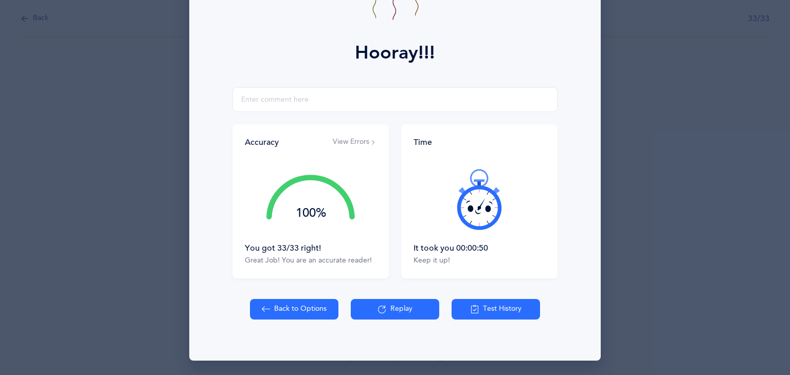
click at [303, 313] on button "Back to Options" at bounding box center [294, 309] width 88 height 21
select select "27"
select select "single"
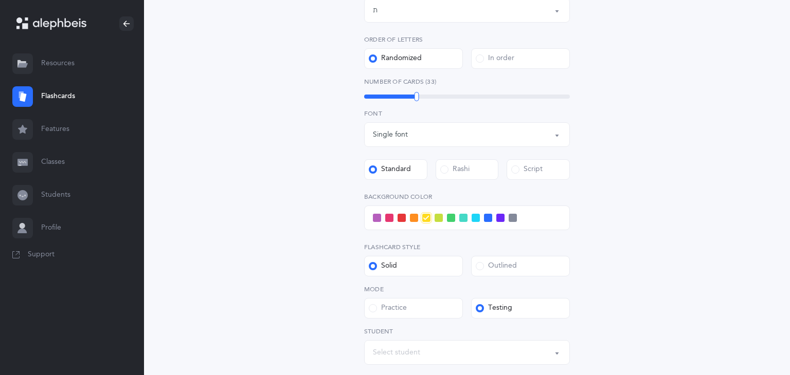
scroll to position [274, 0]
click at [490, 217] on span at bounding box center [488, 218] width 8 height 8
click at [0, 0] on input "checkbox" at bounding box center [0, 0] width 0 height 0
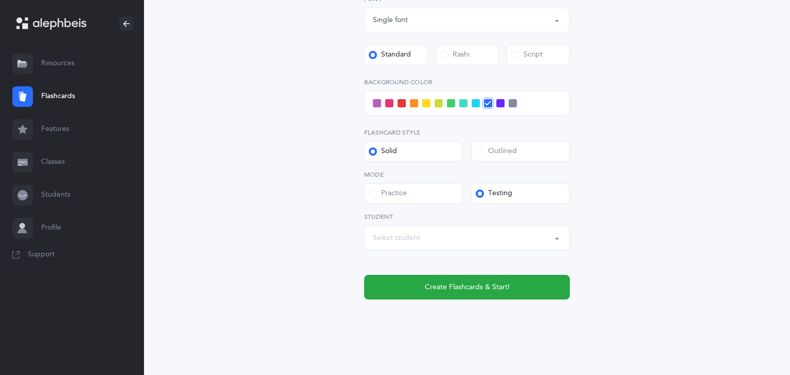
scroll to position [395, 0]
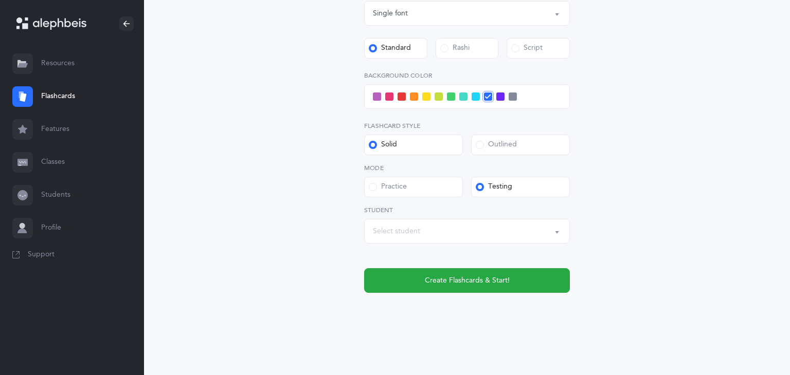
click at [557, 238] on div "Select student" at bounding box center [467, 231] width 188 height 17
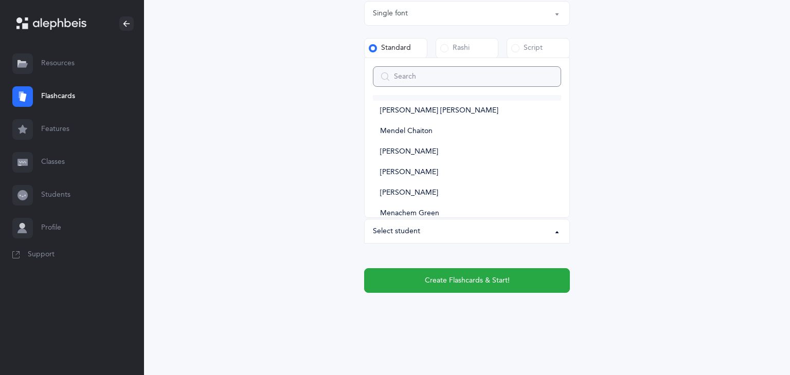
scroll to position [33, 0]
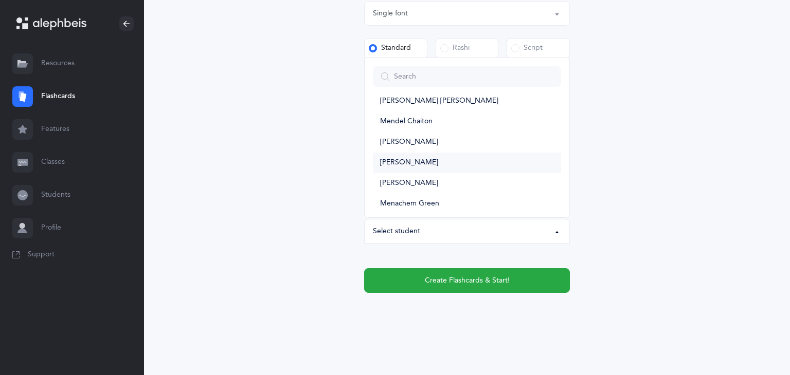
click at [426, 164] on span "[PERSON_NAME]" at bounding box center [409, 162] width 58 height 9
select select "11507"
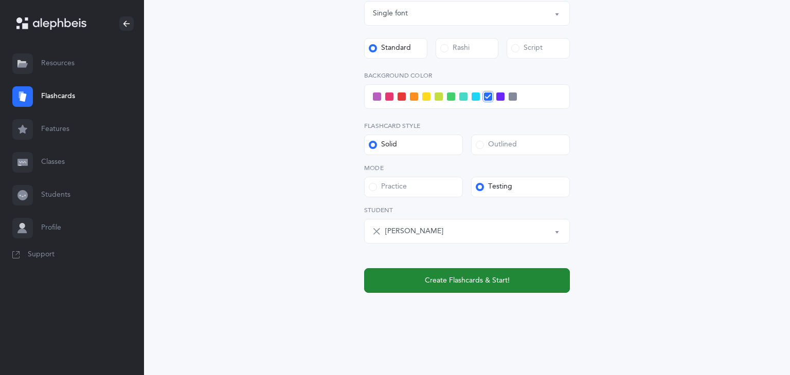
click at [464, 277] on span "Create Flashcards & Start!" at bounding box center [467, 281] width 85 height 11
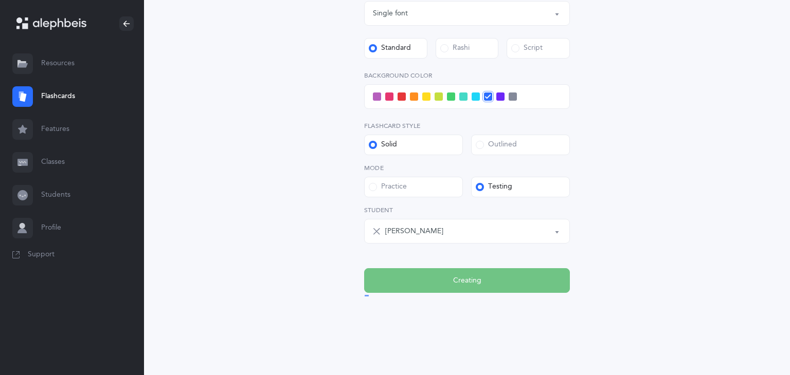
scroll to position [0, 0]
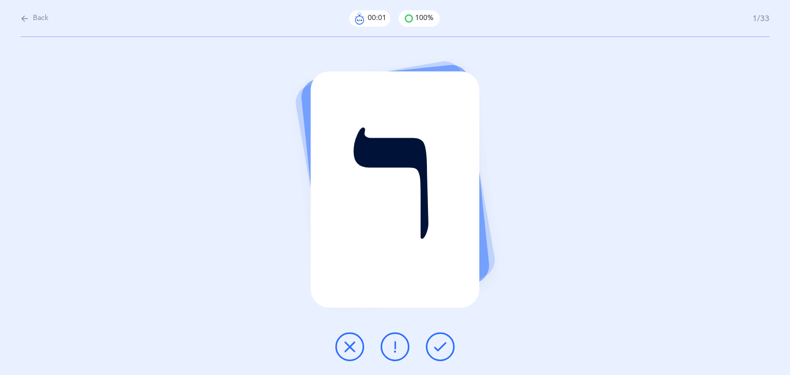
click at [434, 348] on icon at bounding box center [440, 347] width 12 height 12
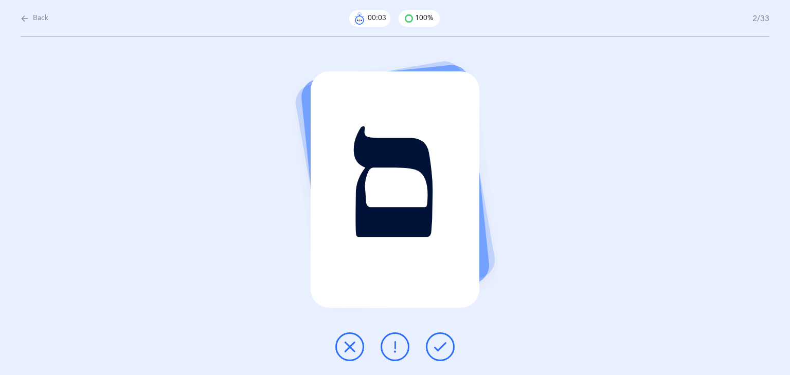
click at [434, 348] on icon at bounding box center [440, 347] width 12 height 12
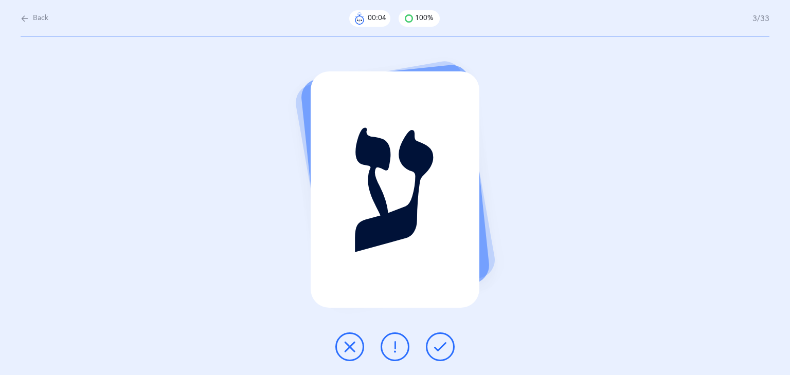
click at [434, 348] on icon at bounding box center [440, 347] width 12 height 12
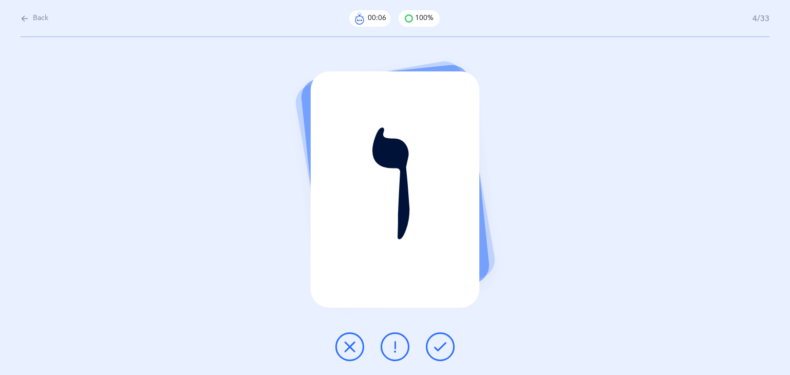
click at [434, 348] on icon at bounding box center [440, 347] width 12 height 12
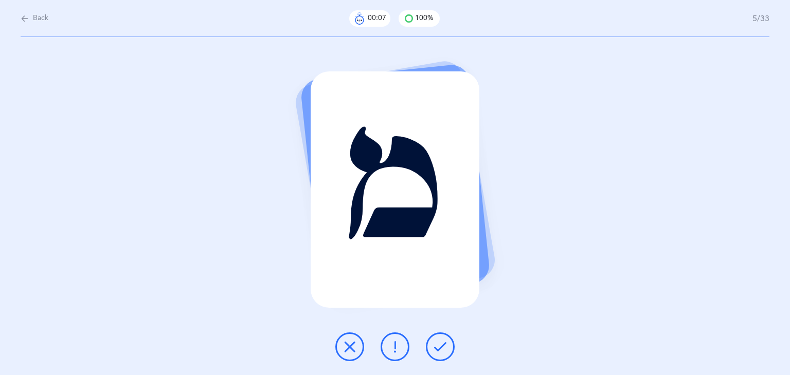
click at [434, 348] on icon at bounding box center [440, 347] width 12 height 12
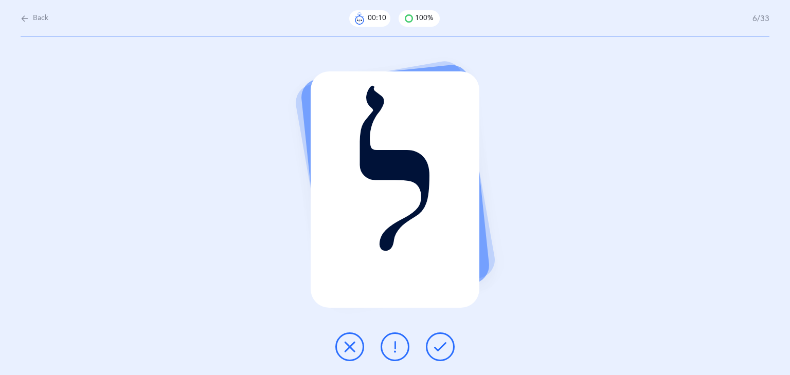
click at [434, 348] on icon at bounding box center [440, 347] width 12 height 12
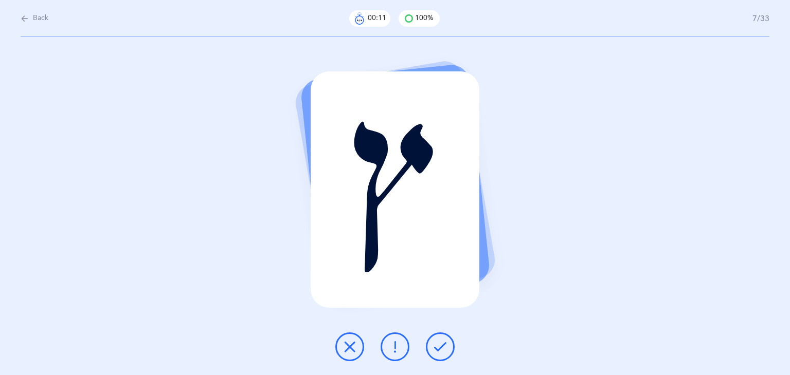
click at [434, 348] on icon at bounding box center [440, 347] width 12 height 12
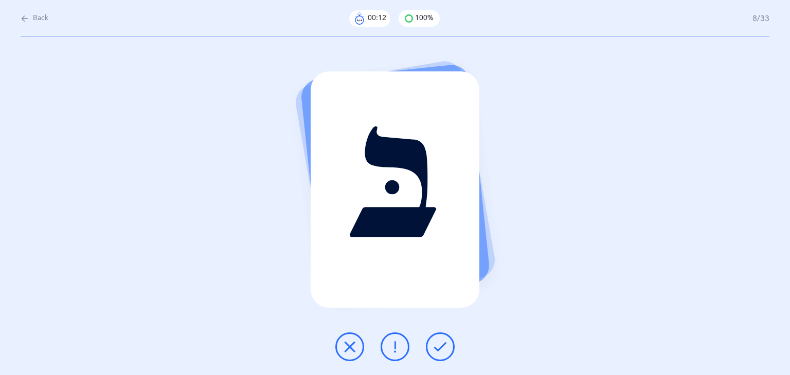
click at [434, 348] on icon at bounding box center [440, 347] width 12 height 12
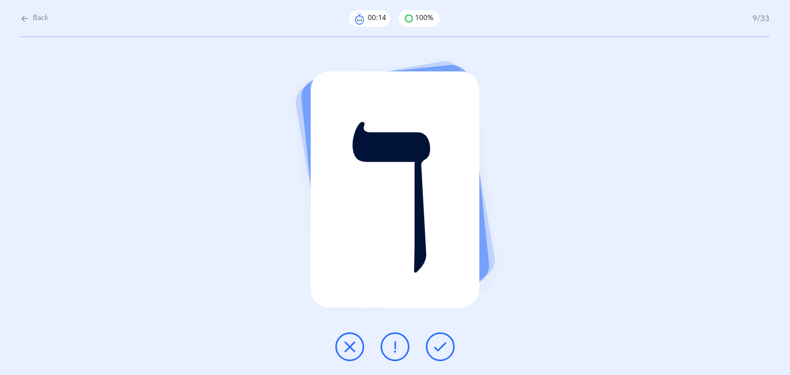
click at [434, 348] on icon at bounding box center [440, 347] width 12 height 12
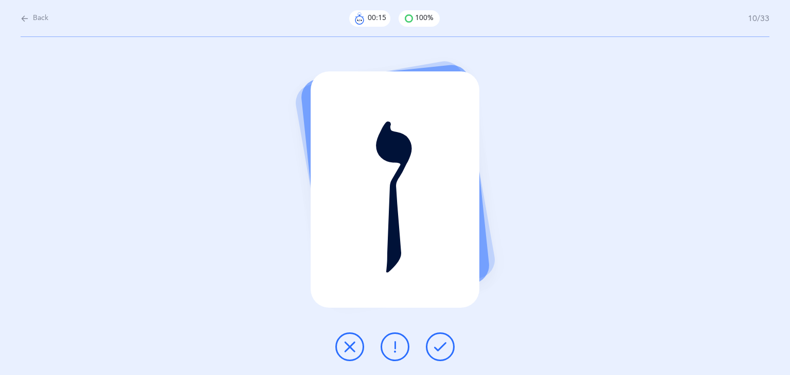
click at [434, 348] on icon at bounding box center [440, 347] width 12 height 12
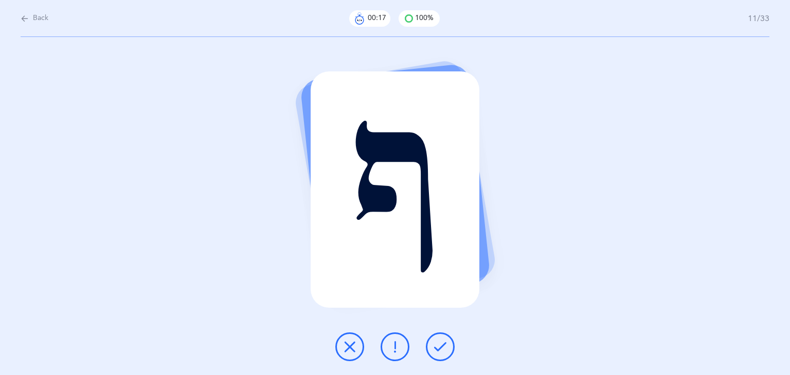
click at [434, 348] on icon at bounding box center [440, 347] width 12 height 12
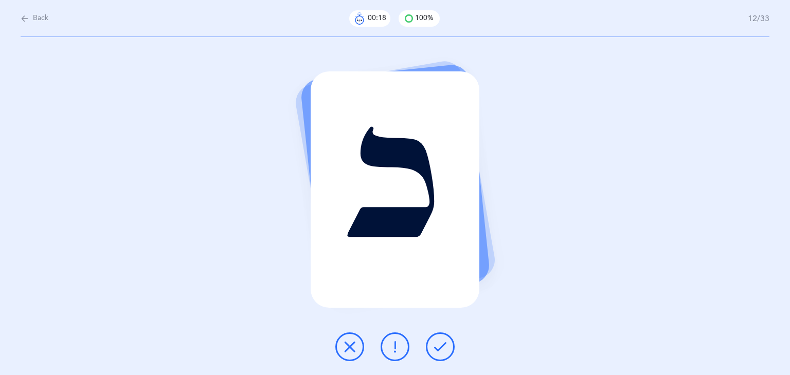
click at [434, 348] on icon at bounding box center [440, 347] width 12 height 12
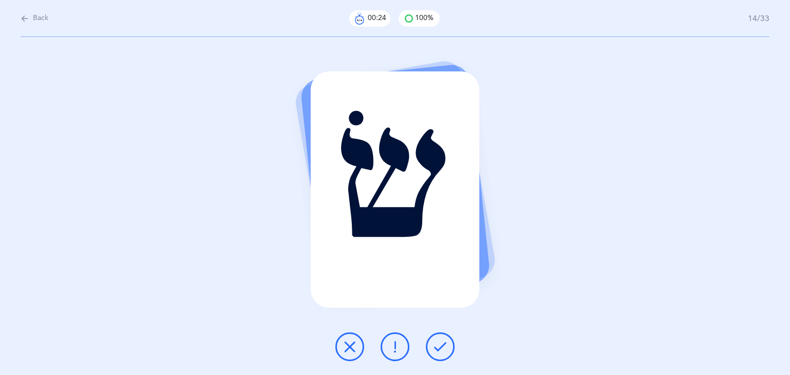
click at [434, 348] on icon at bounding box center [440, 347] width 12 height 12
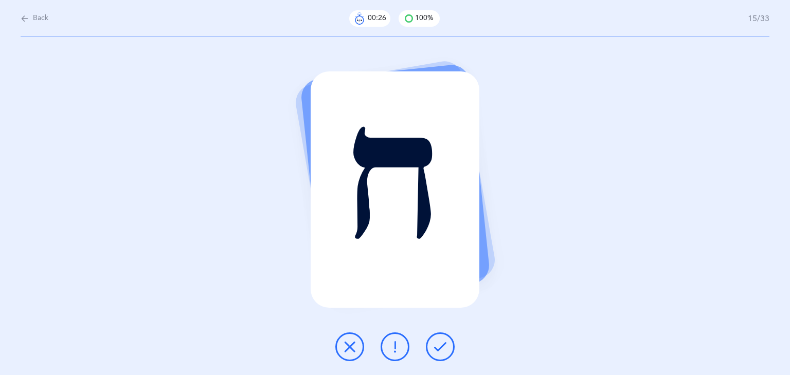
click at [434, 348] on icon at bounding box center [440, 347] width 12 height 12
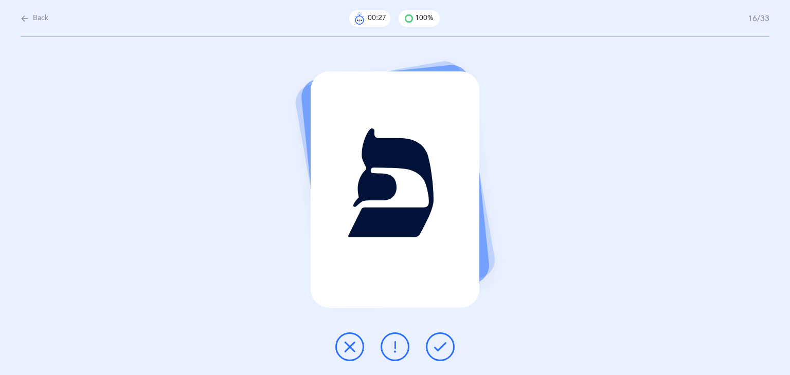
click at [434, 348] on icon at bounding box center [440, 347] width 12 height 12
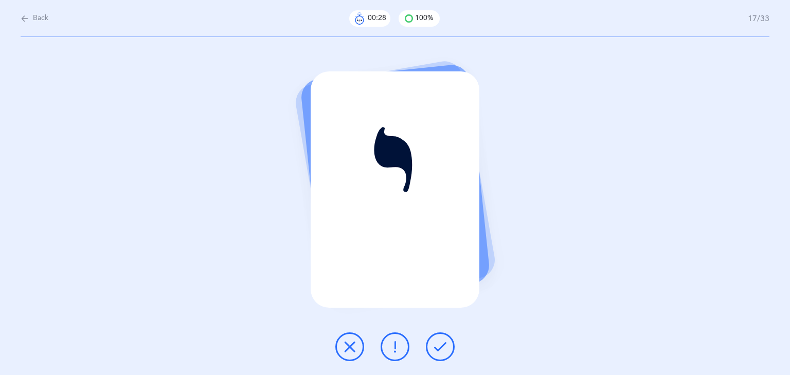
click at [434, 348] on icon at bounding box center [440, 347] width 12 height 12
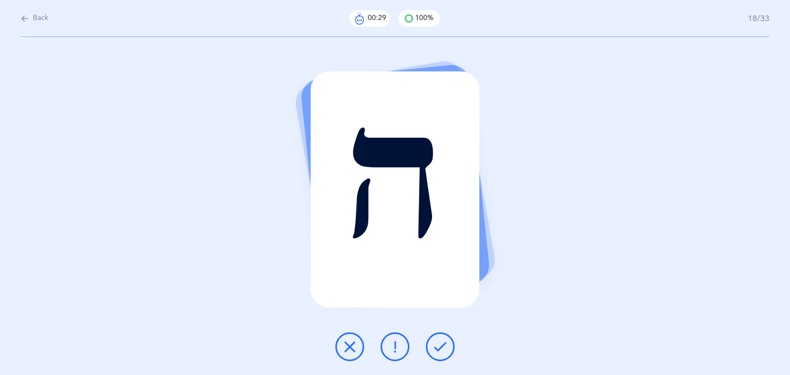
click at [434, 348] on icon at bounding box center [440, 347] width 12 height 12
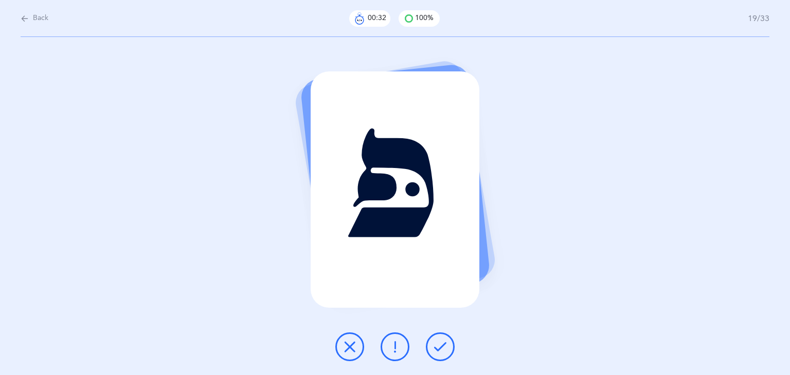
click at [434, 348] on icon at bounding box center [440, 347] width 12 height 12
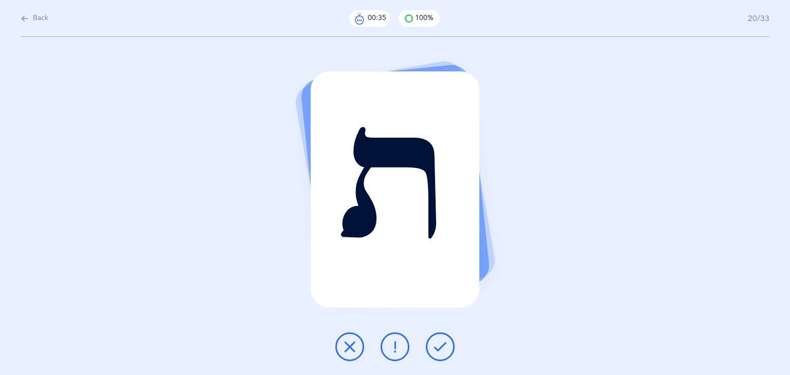
click at [405, 348] on button at bounding box center [394, 347] width 29 height 29
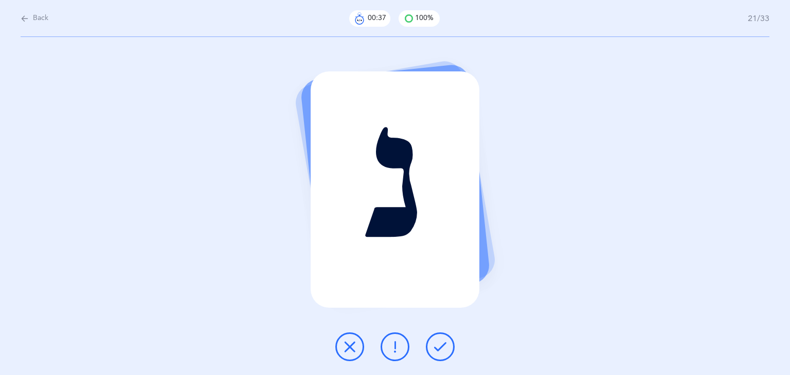
click at [438, 347] on icon at bounding box center [440, 347] width 12 height 12
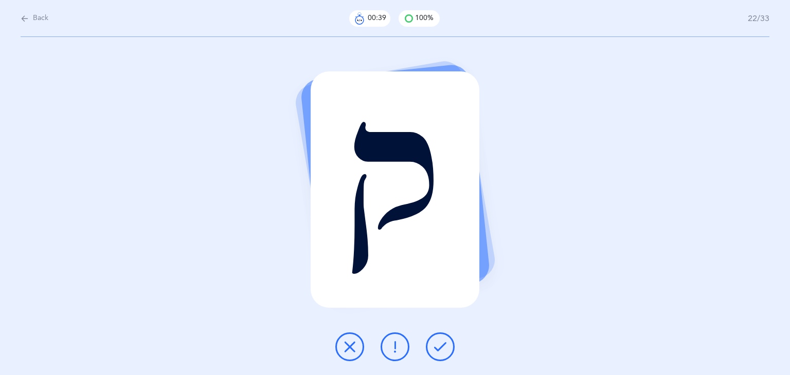
click at [438, 347] on icon at bounding box center [440, 347] width 12 height 12
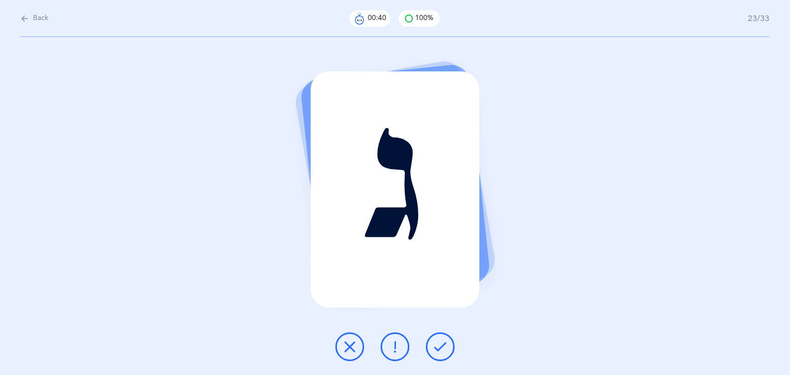
click at [438, 347] on icon at bounding box center [440, 347] width 12 height 12
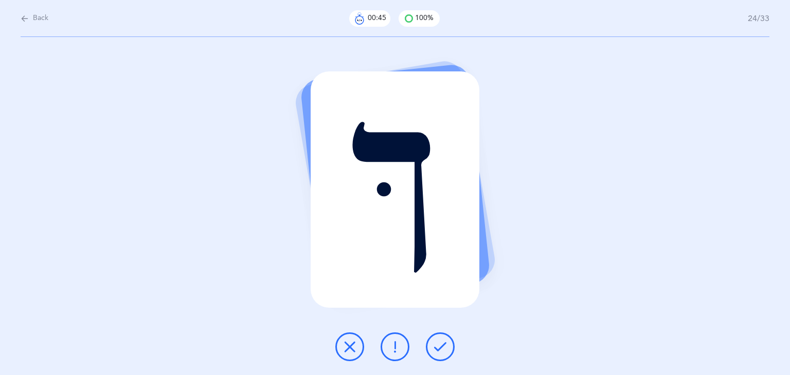
click at [438, 349] on icon at bounding box center [440, 347] width 12 height 12
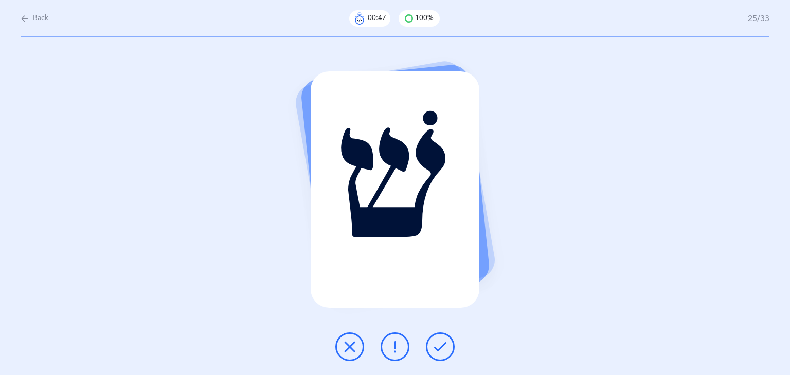
click at [438, 349] on icon at bounding box center [440, 347] width 12 height 12
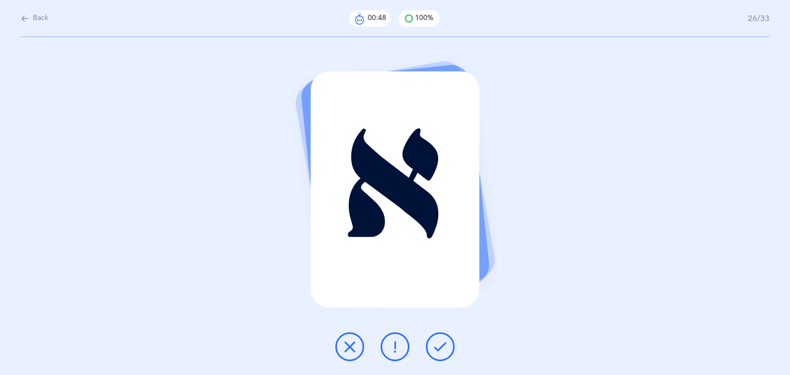
click at [438, 349] on icon at bounding box center [440, 347] width 12 height 12
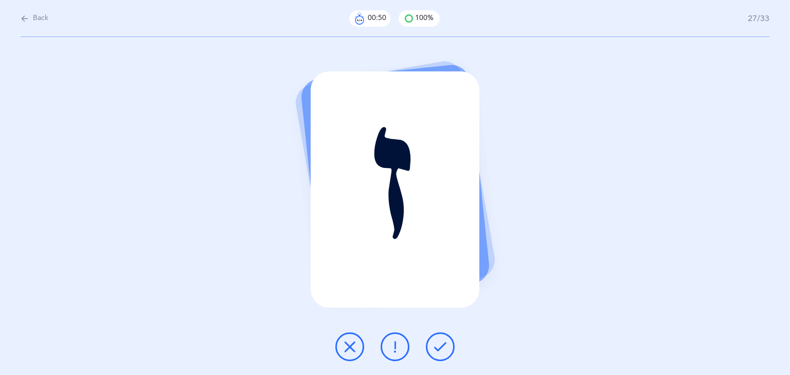
click at [438, 349] on icon at bounding box center [440, 347] width 12 height 12
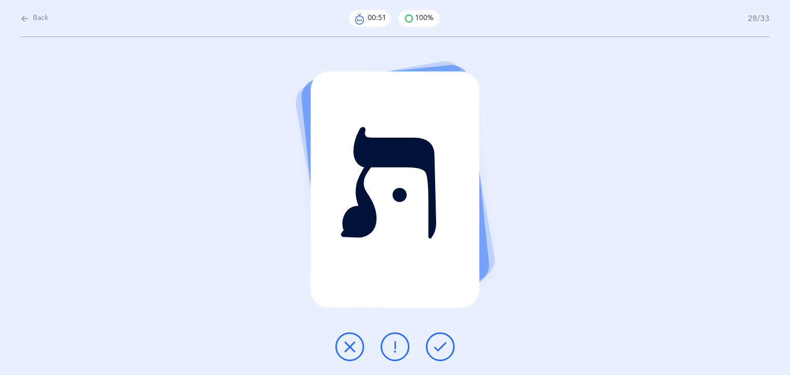
click at [438, 349] on icon at bounding box center [440, 347] width 12 height 12
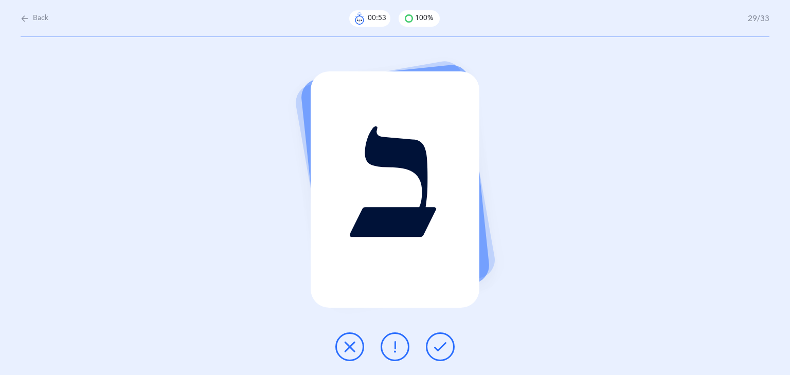
click at [438, 349] on icon at bounding box center [440, 347] width 12 height 12
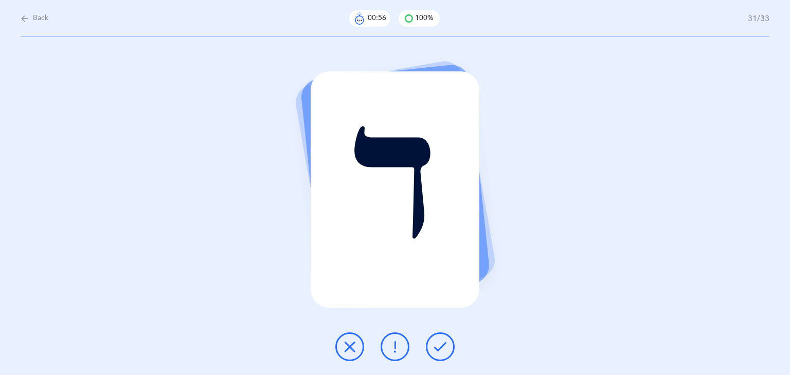
click at [438, 349] on icon at bounding box center [440, 347] width 12 height 12
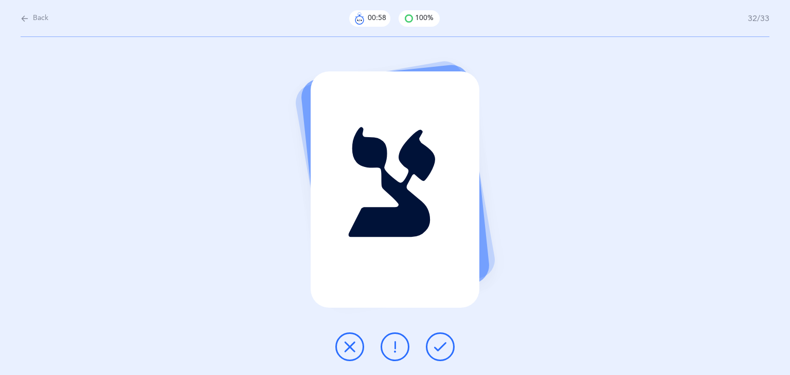
click at [438, 349] on icon at bounding box center [440, 347] width 12 height 12
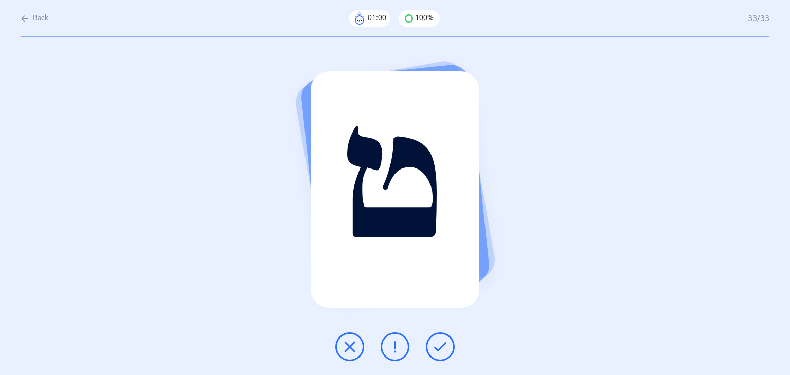
click at [442, 346] on icon at bounding box center [440, 347] width 12 height 12
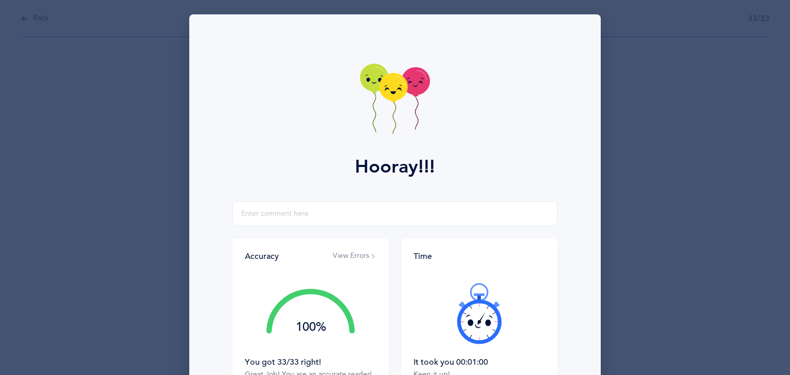
click at [392, 92] on icon at bounding box center [393, 87] width 28 height 28
click at [376, 78] on icon at bounding box center [374, 78] width 28 height 28
click at [385, 84] on icon at bounding box center [393, 87] width 28 height 28
click at [378, 95] on icon at bounding box center [395, 100] width 70 height 73
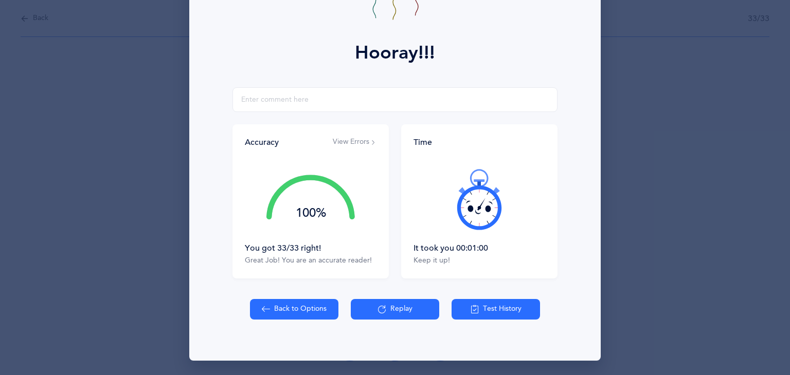
click at [299, 303] on button "Back to Options" at bounding box center [294, 309] width 88 height 21
select select "27"
select select "single"
